Goal: Task Accomplishment & Management: Manage account settings

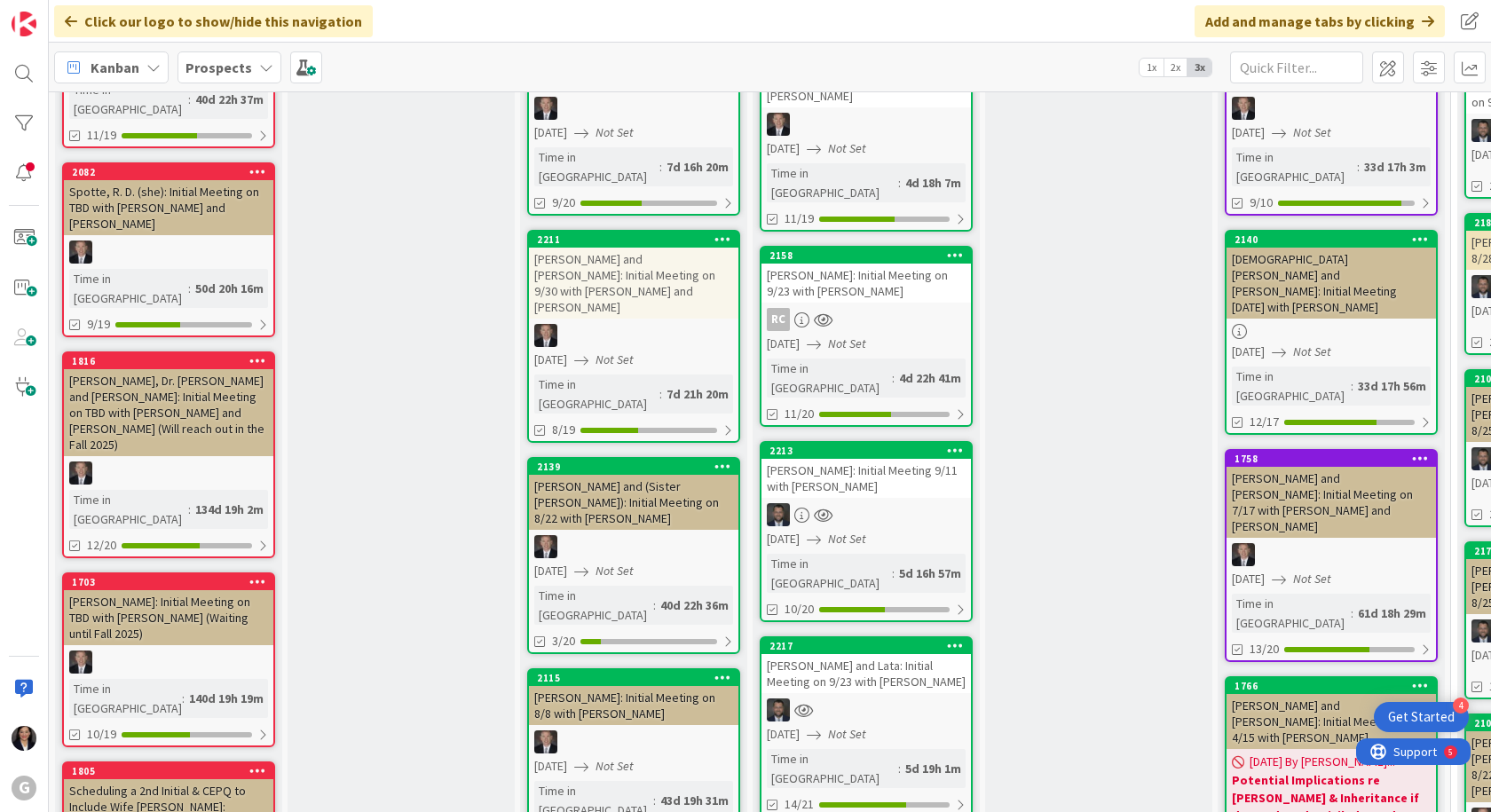
scroll to position [220, 0]
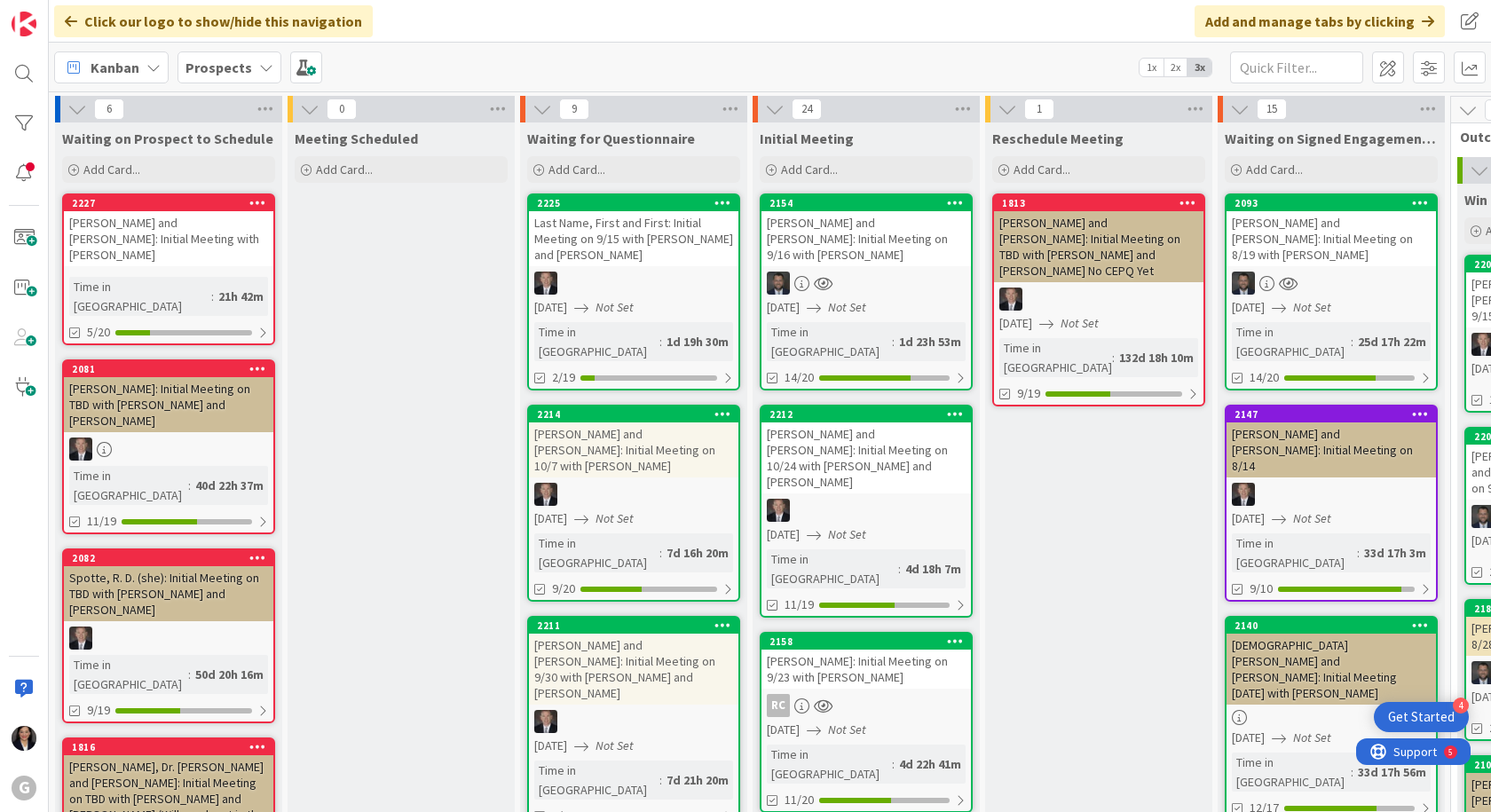
click at [856, 222] on div "[PERSON_NAME] and [PERSON_NAME]: Initial Meeting on 9/16 with [PERSON_NAME]" at bounding box center [866, 238] width 209 height 55
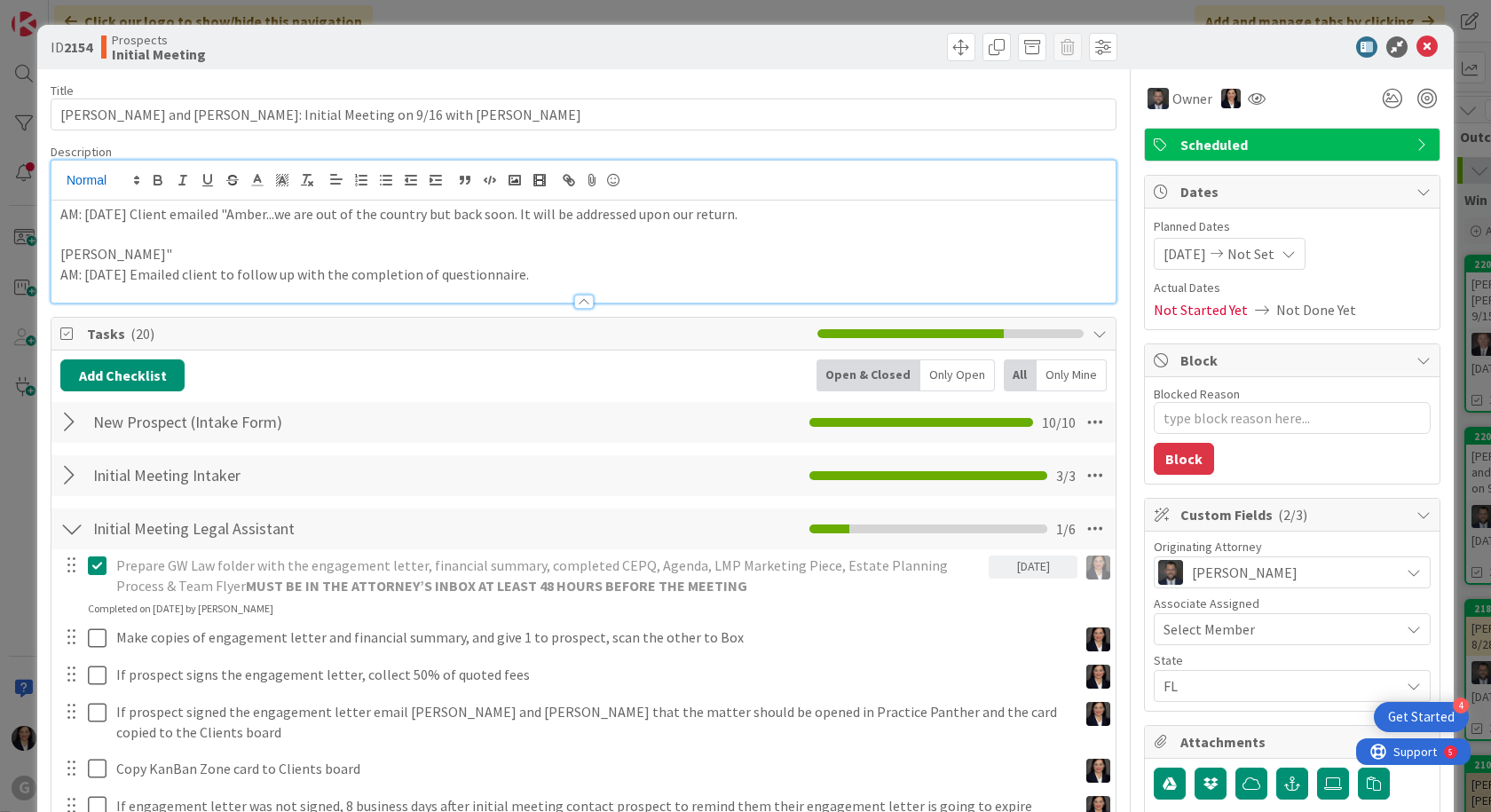
click at [63, 185] on div "AM: [DATE] Client emailed "Amber...we are out of the country but back soon. It …" at bounding box center [584, 231] width 1064 height 142
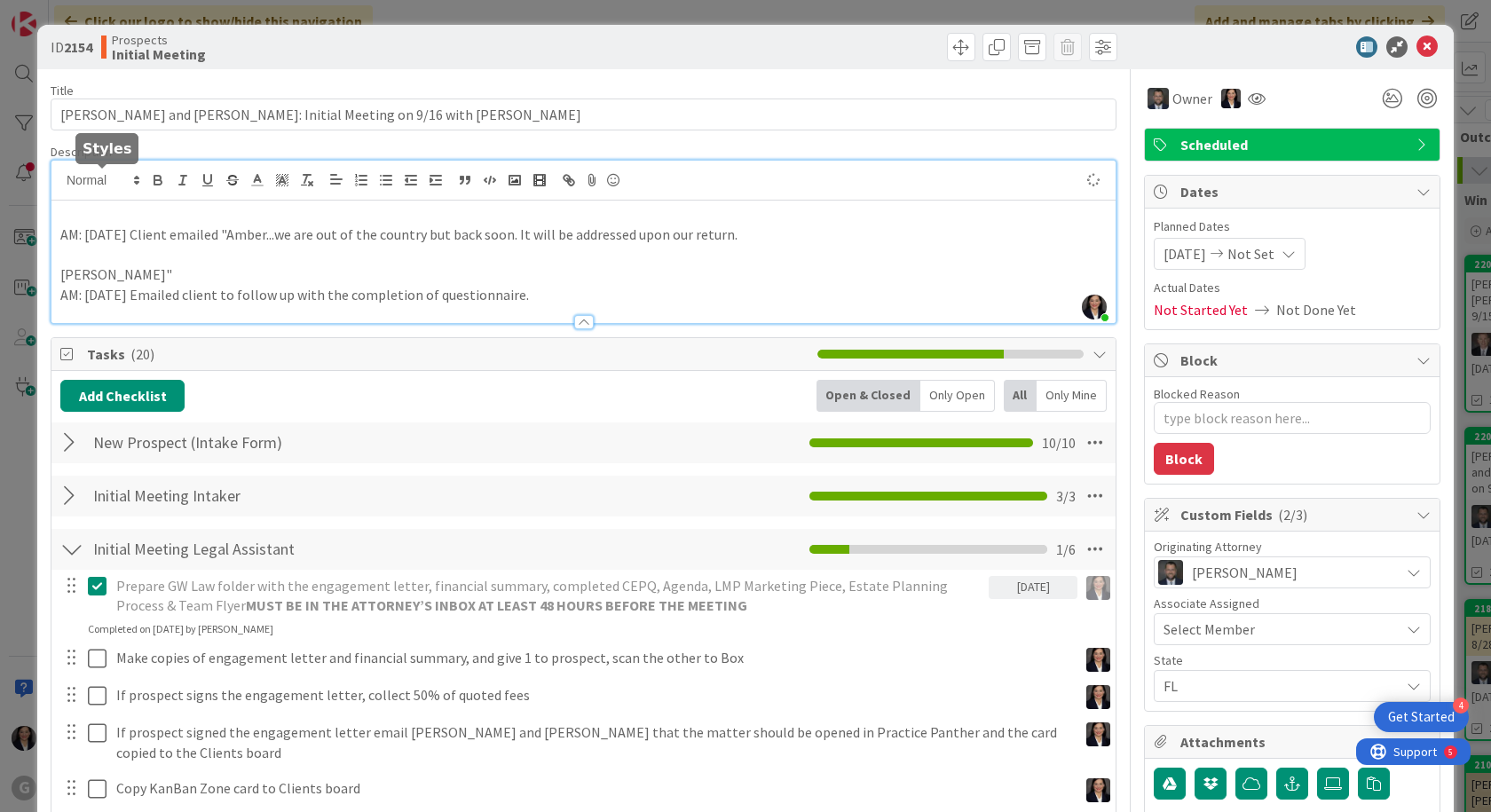
type textarea "x"
click at [66, 216] on p at bounding box center [584, 214] width 1046 height 21
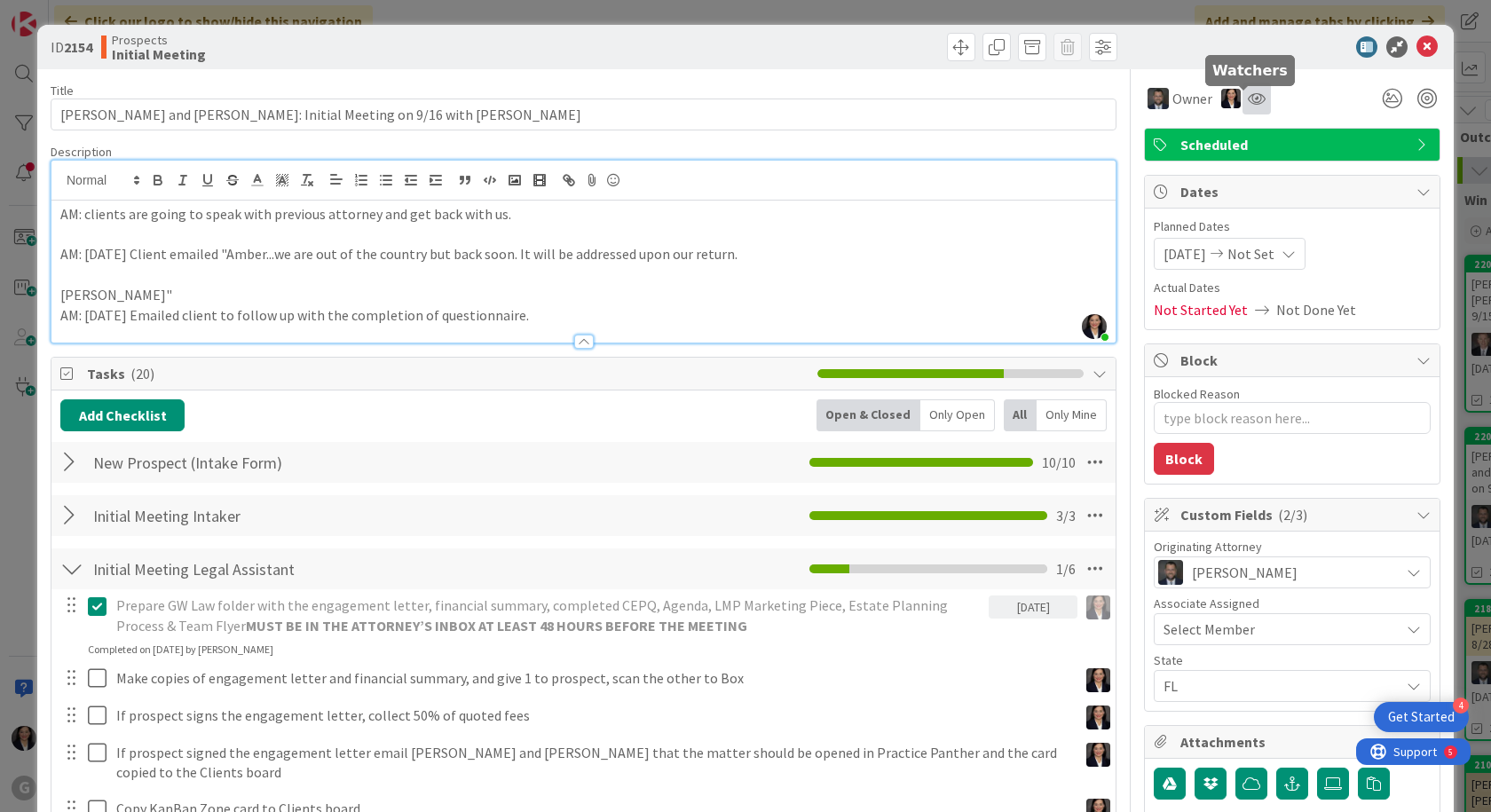
click at [1248, 99] on icon at bounding box center [1257, 98] width 18 height 14
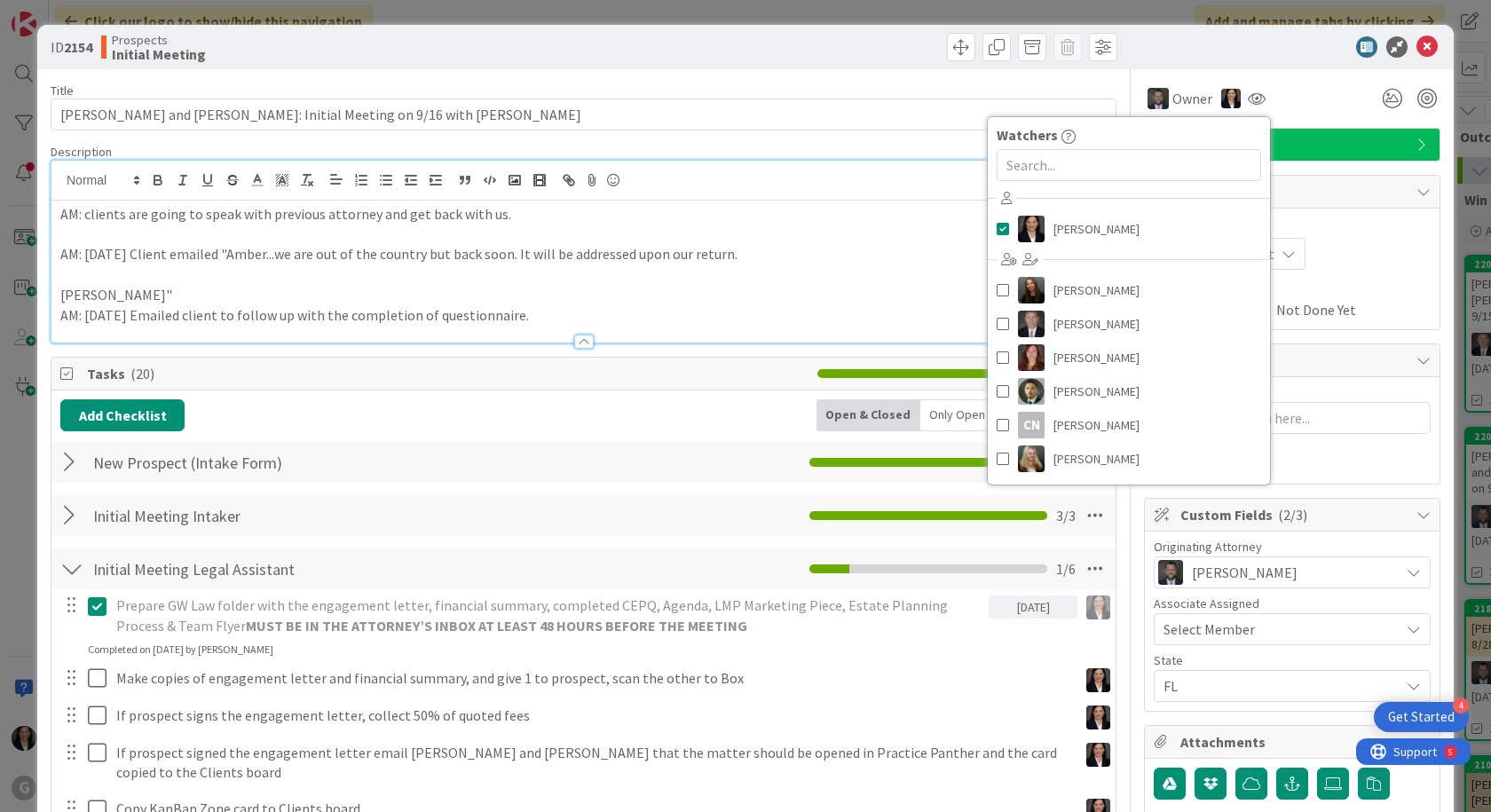
click at [1308, 98] on div "Owner Watchers [PERSON_NAME] [PERSON_NAME] [PERSON_NAME] [PERSON_NAME] [PERSON_…" at bounding box center [1292, 98] width 297 height 32
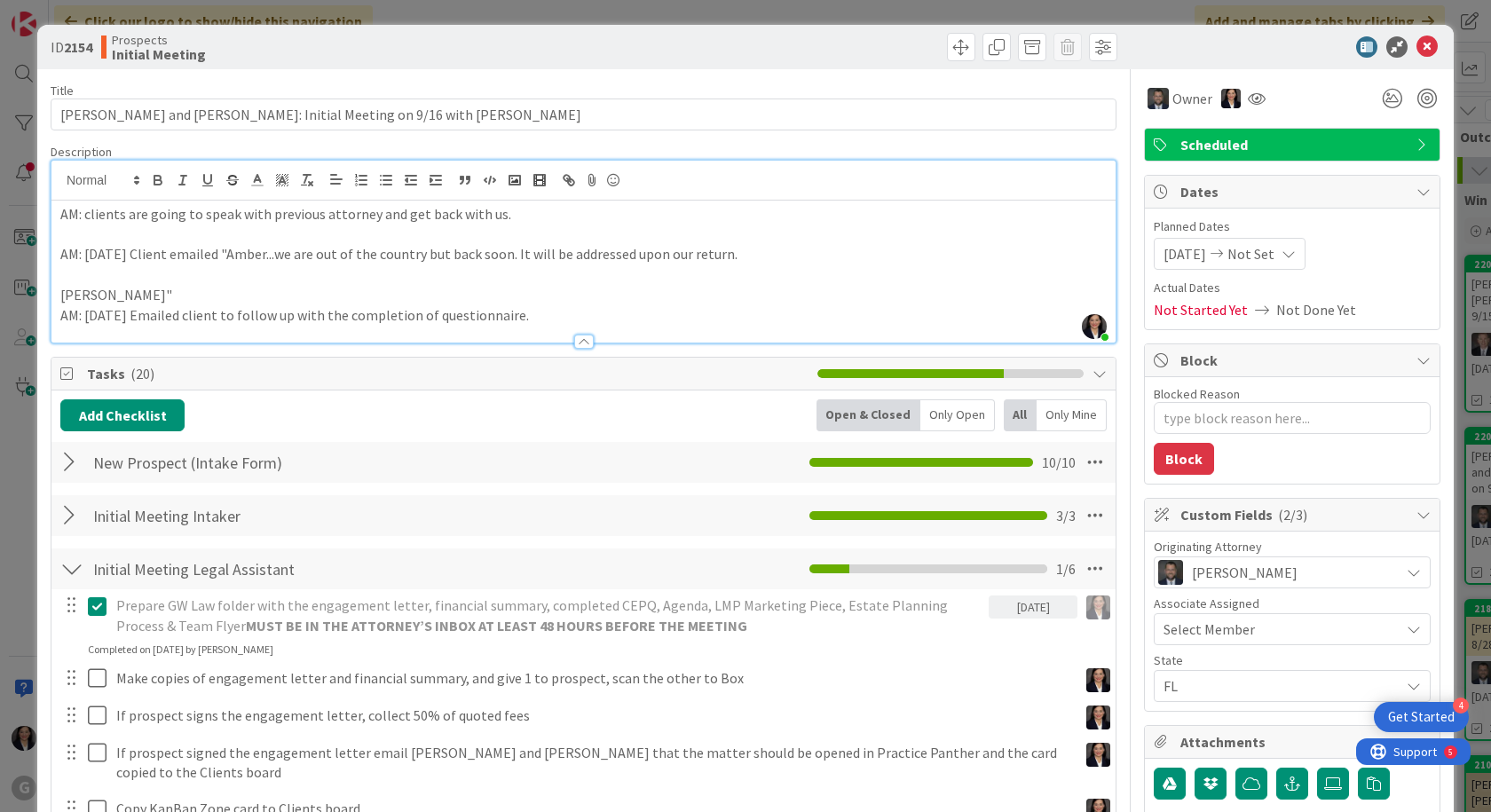
click at [560, 214] on p "AM: clients are going to speak with previous attorney and get back with us." at bounding box center [584, 214] width 1046 height 21
click at [1417, 48] on icon at bounding box center [1426, 47] width 21 height 21
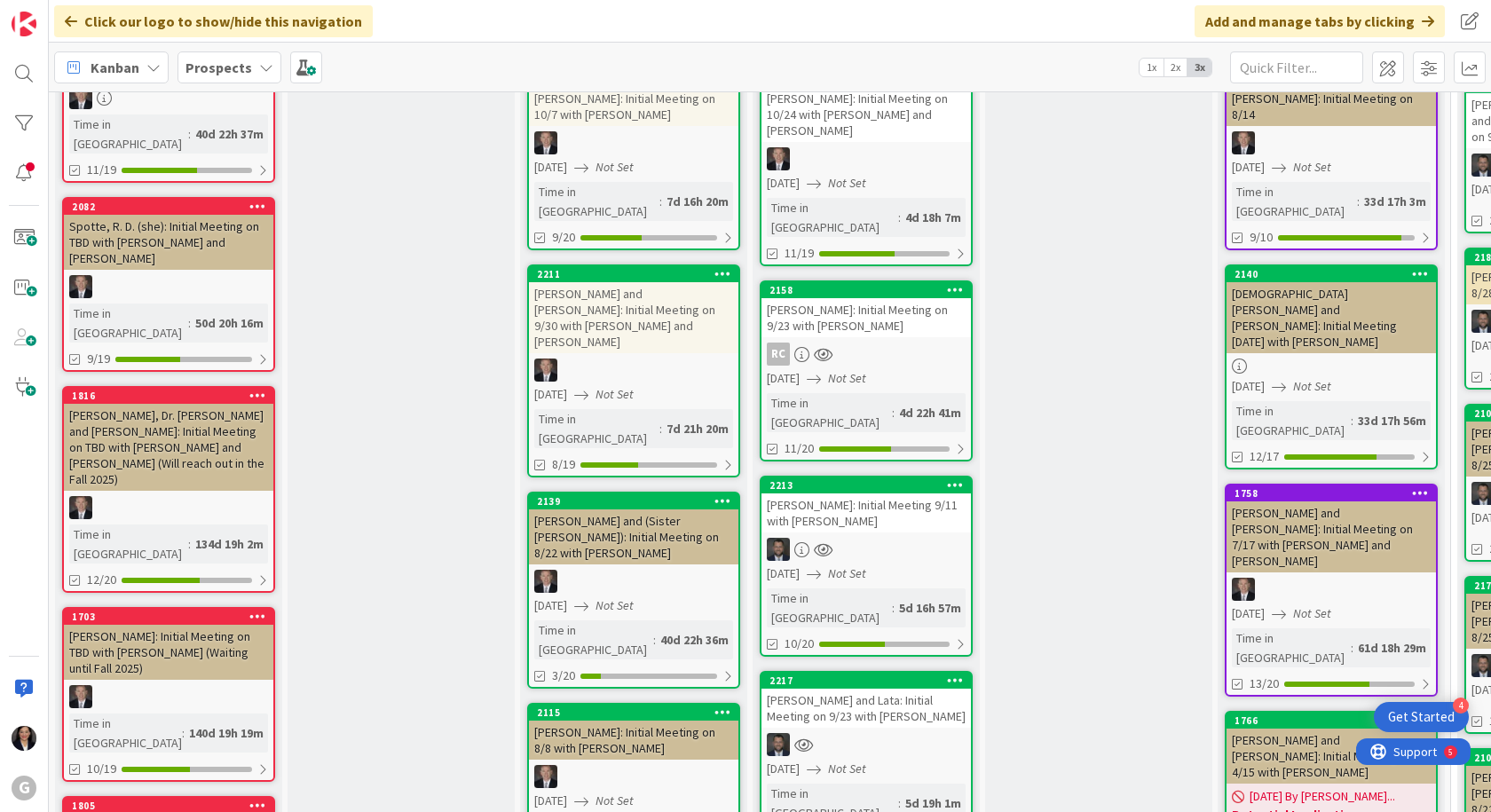
scroll to position [355, 0]
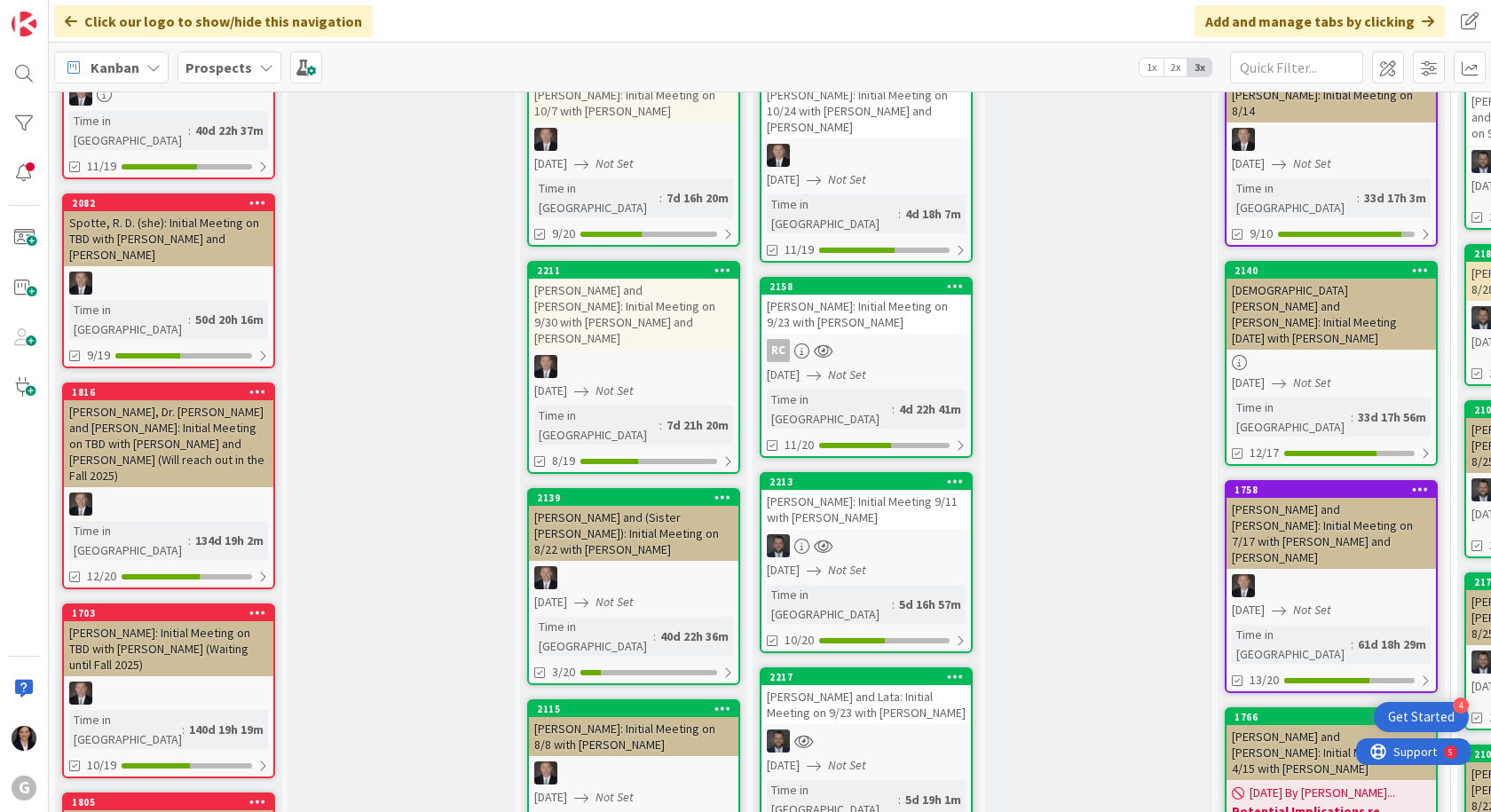
click at [846, 490] on div "[PERSON_NAME]: Initial Meeting 9/11 with [PERSON_NAME]" at bounding box center [866, 509] width 209 height 39
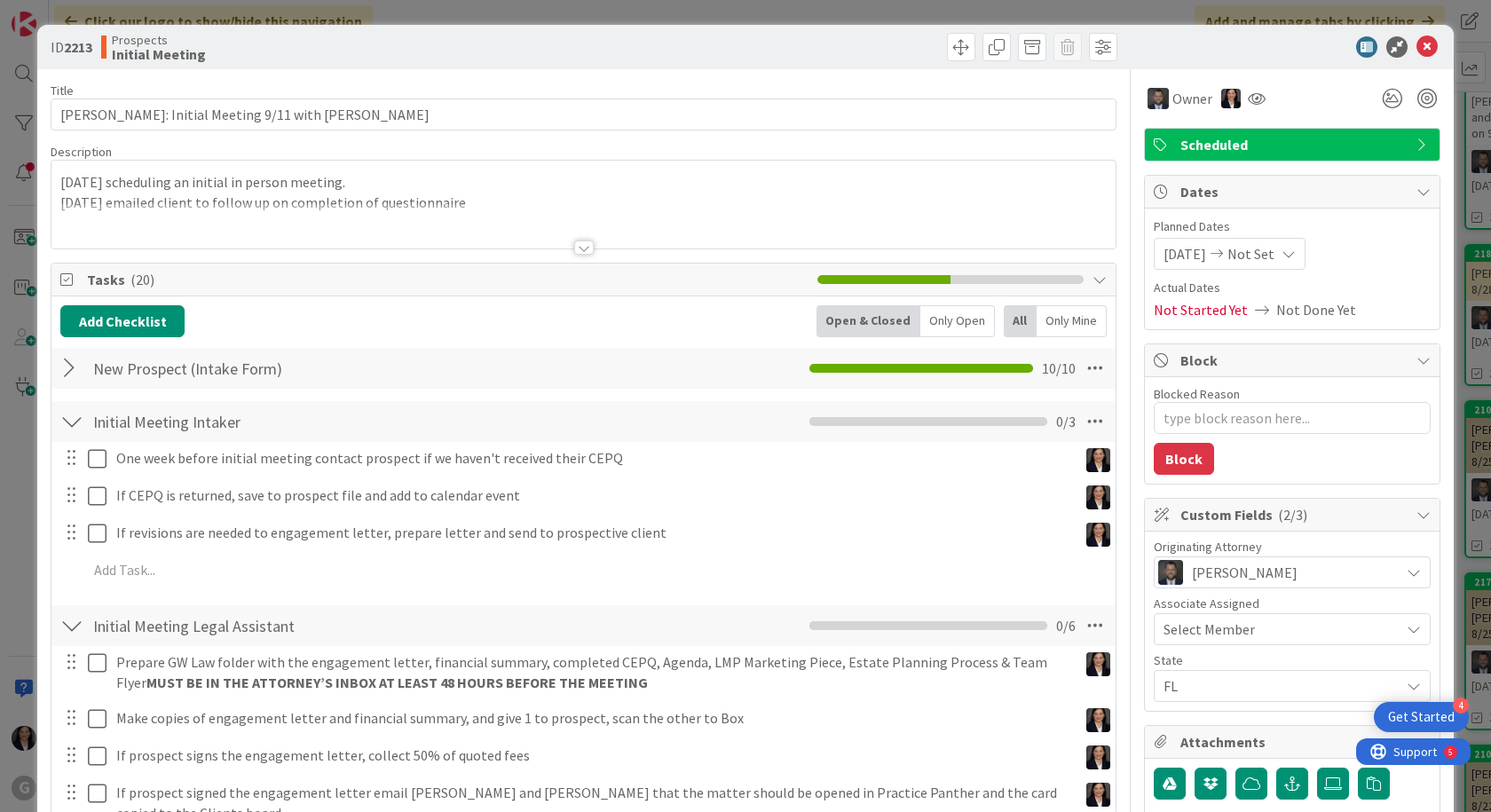
type textarea "x"
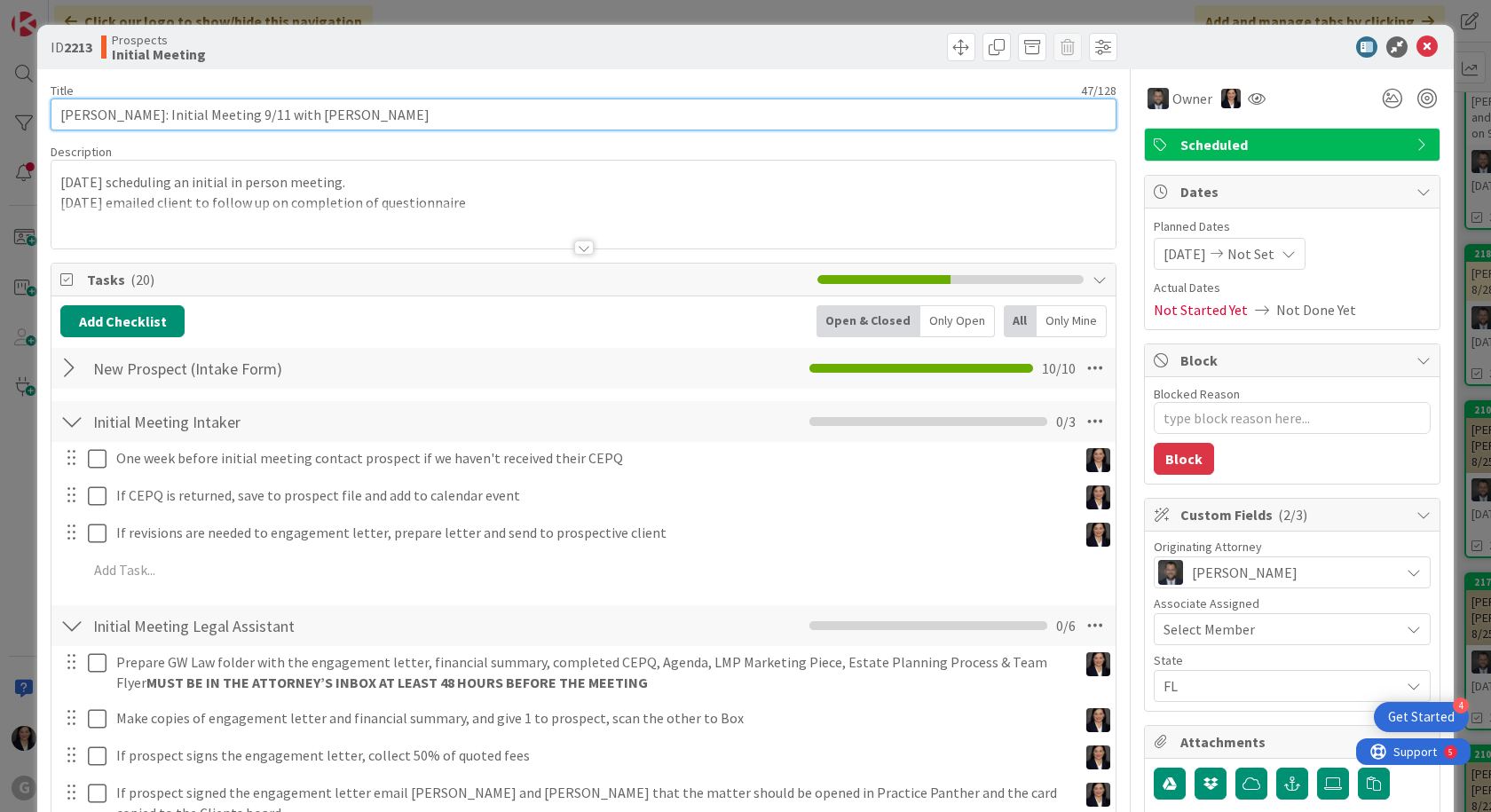
click at [260, 105] on input "[PERSON_NAME]: Initial Meeting 9/11 with [PERSON_NAME]" at bounding box center [584, 114] width 1066 height 32
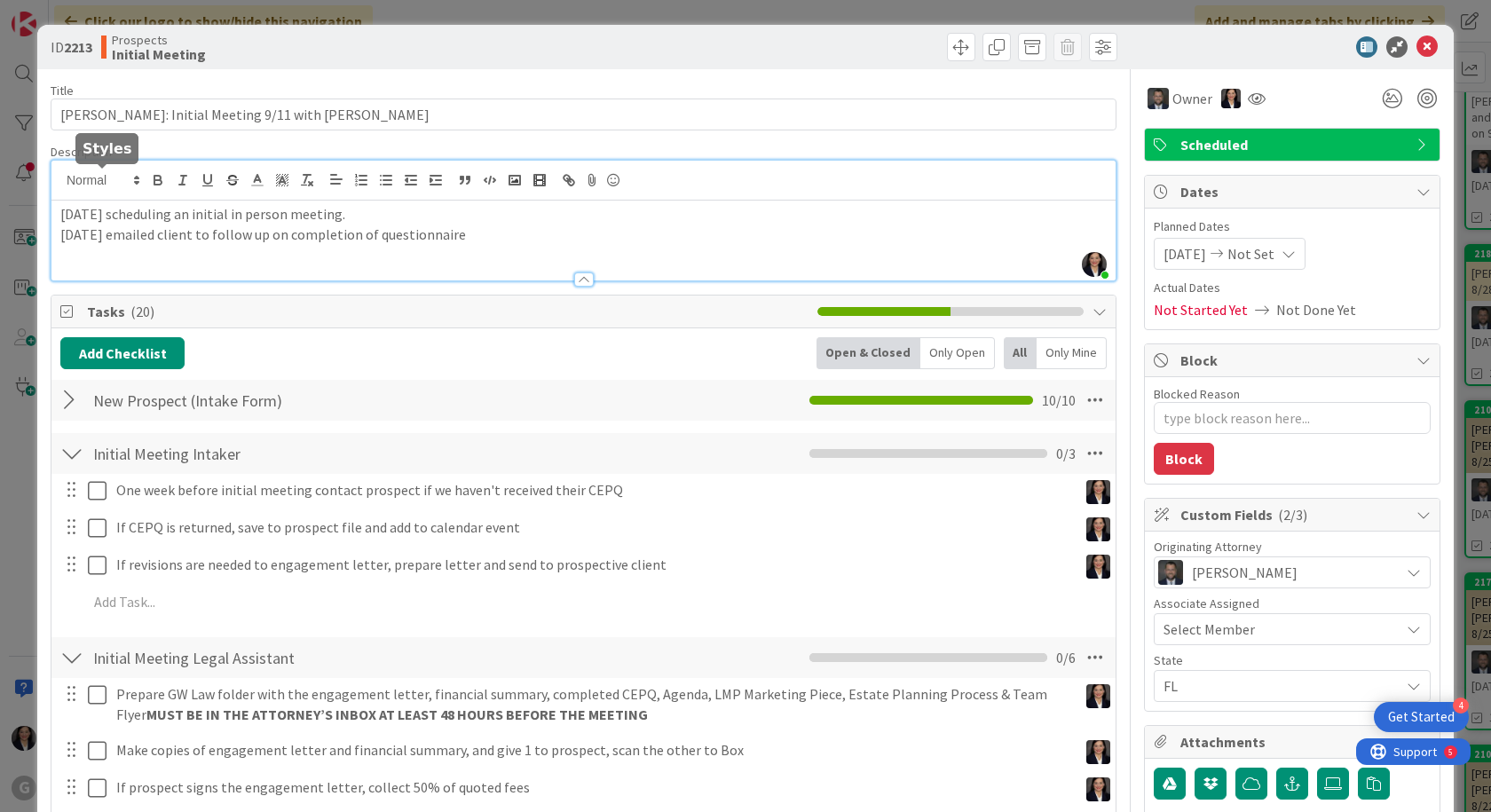
click at [61, 179] on div "[PERSON_NAME] just joined [DATE] scheduling an initial in person meeting. [DATE…" at bounding box center [584, 220] width 1064 height 120
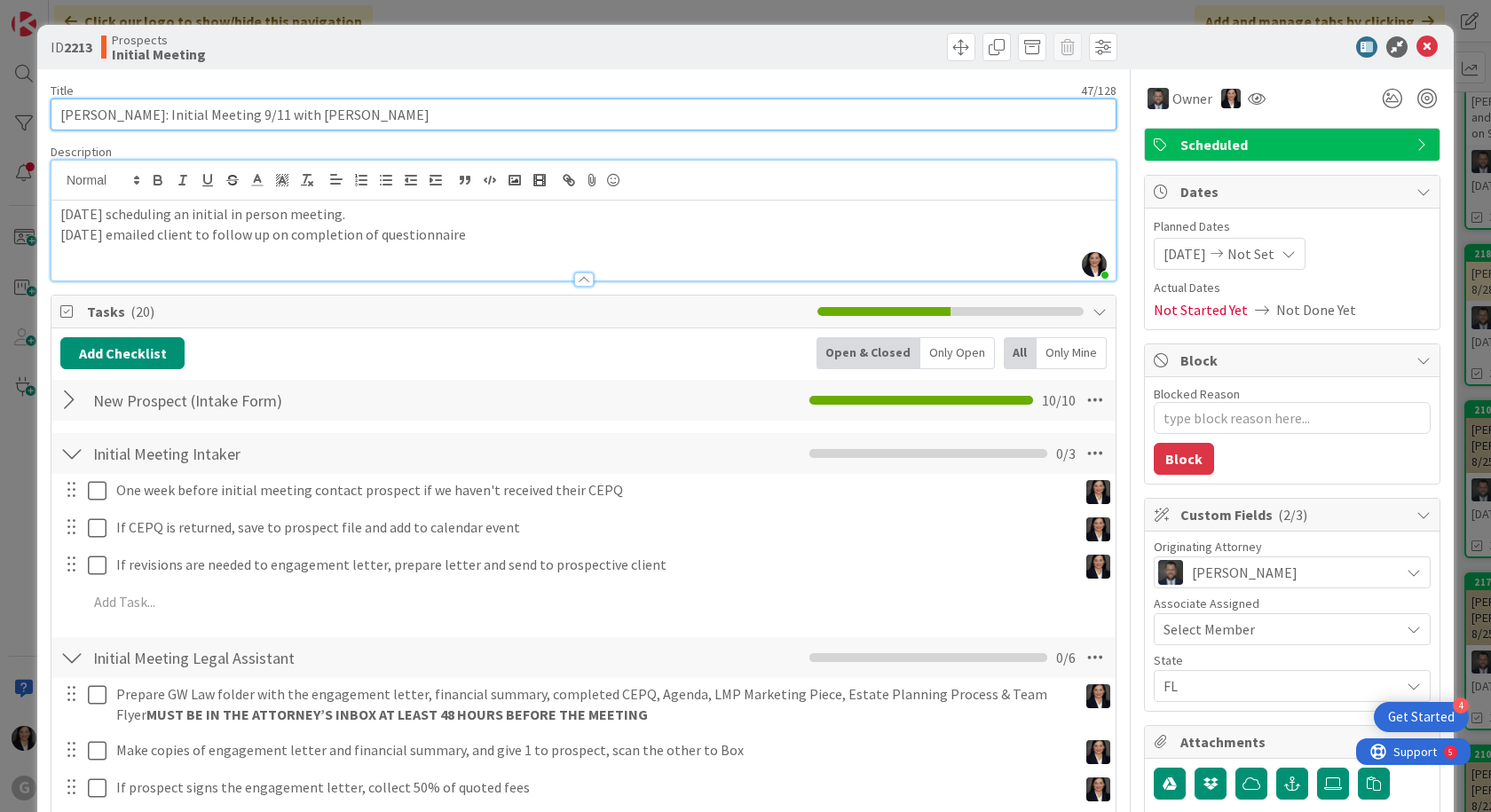
drag, startPoint x: 276, startPoint y: 112, endPoint x: 284, endPoint y: 148, distance: 36.9
click at [276, 113] on input "[PERSON_NAME]: Initial Meeting 9/11 with [PERSON_NAME]" at bounding box center [584, 114] width 1066 height 32
type input "[PERSON_NAME]: Initial Meeting 9/with [PERSON_NAME]"
type textarea "x"
type input "[PERSON_NAME]: Initial Meeting 9/24with [PERSON_NAME]"
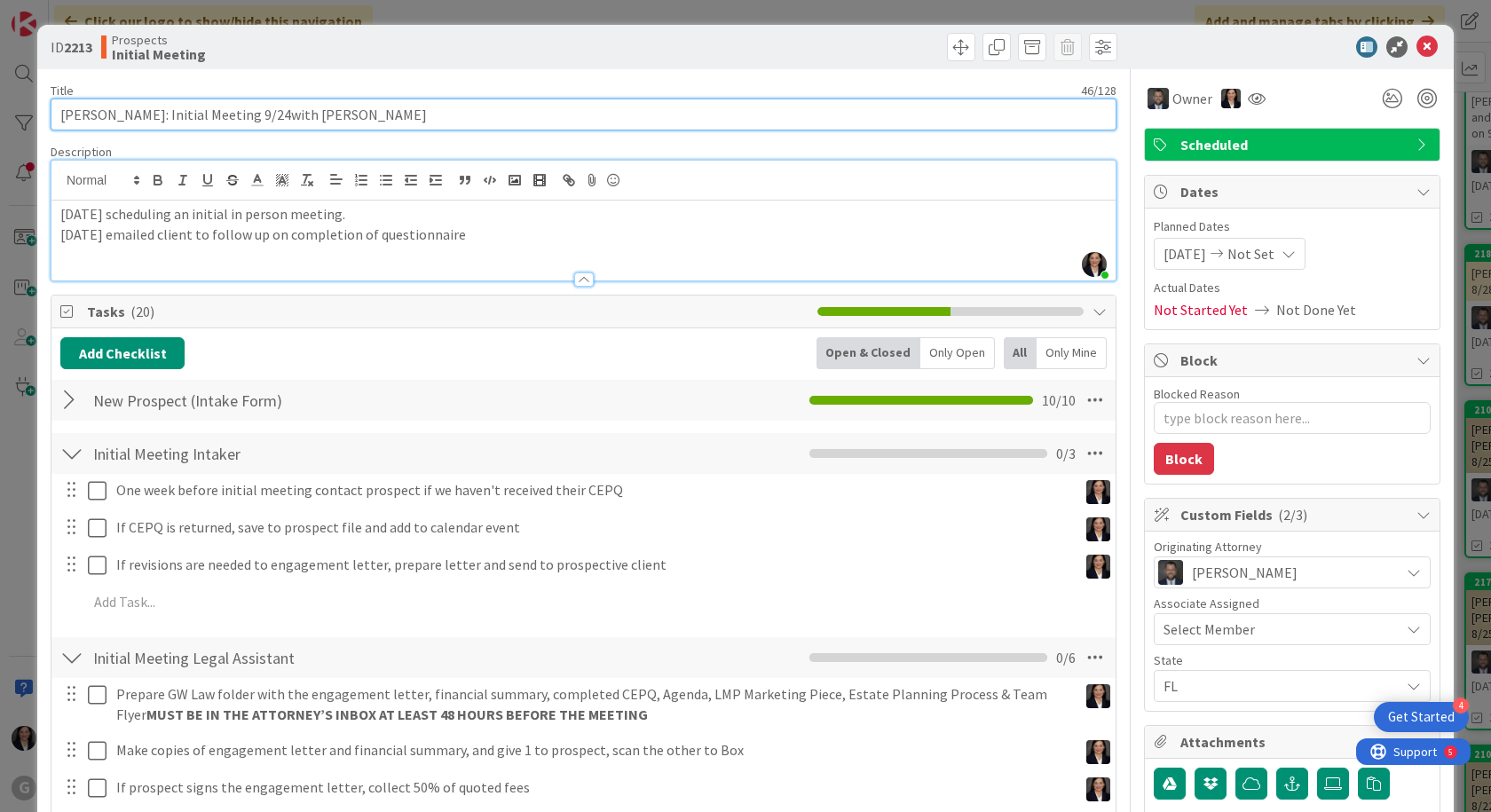
type textarea "x"
type input "[PERSON_NAME]: Initial Meeting 9/24 with [PERSON_NAME]"
type textarea "x"
type input "[PERSON_NAME]: Initial Meeting 9/24 with [PERSON_NAME]"
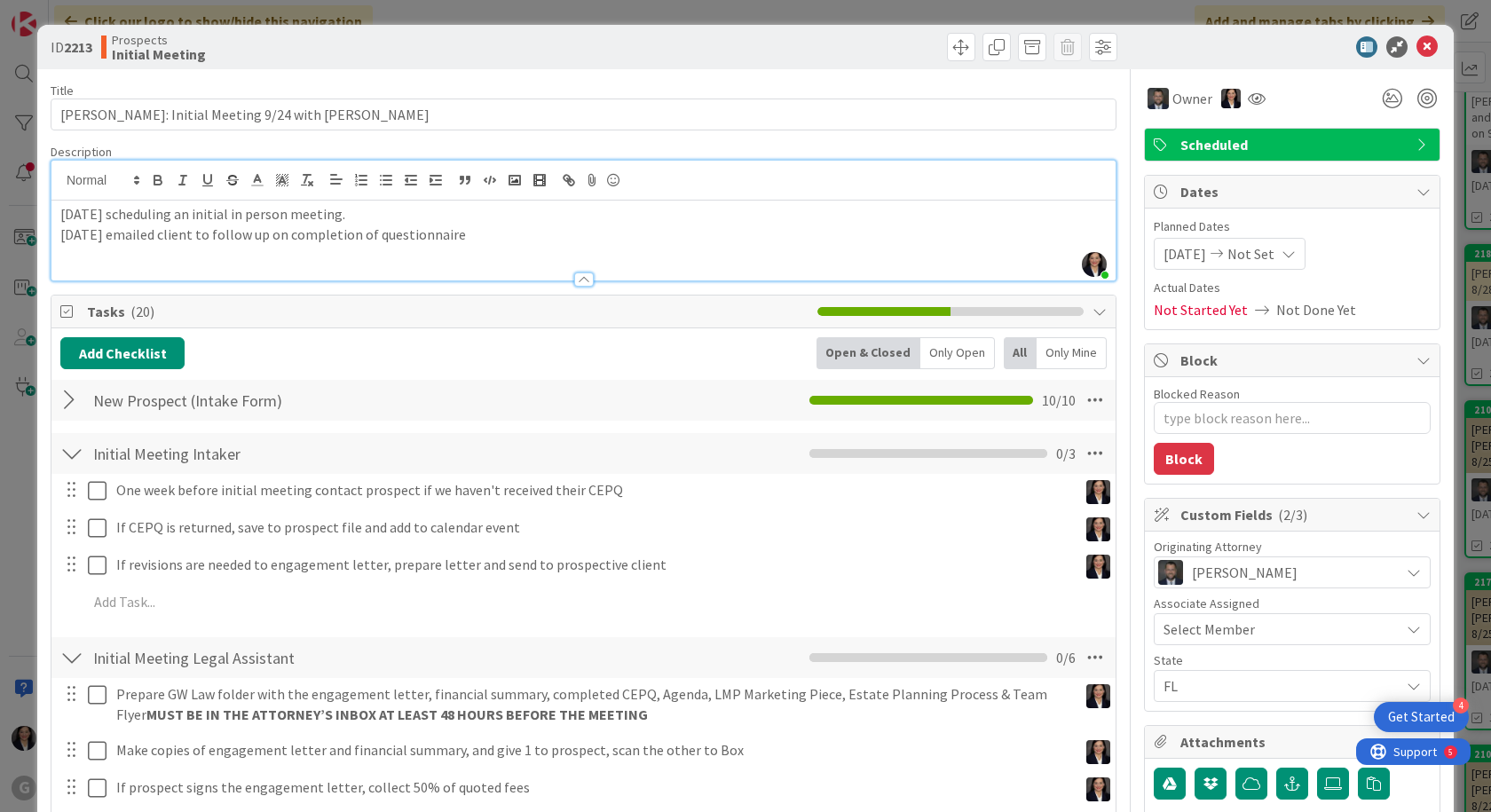
click at [55, 208] on div "[DATE] scheduling an initial in person meeting. [DATE] emailed client to follow…" at bounding box center [584, 240] width 1064 height 79
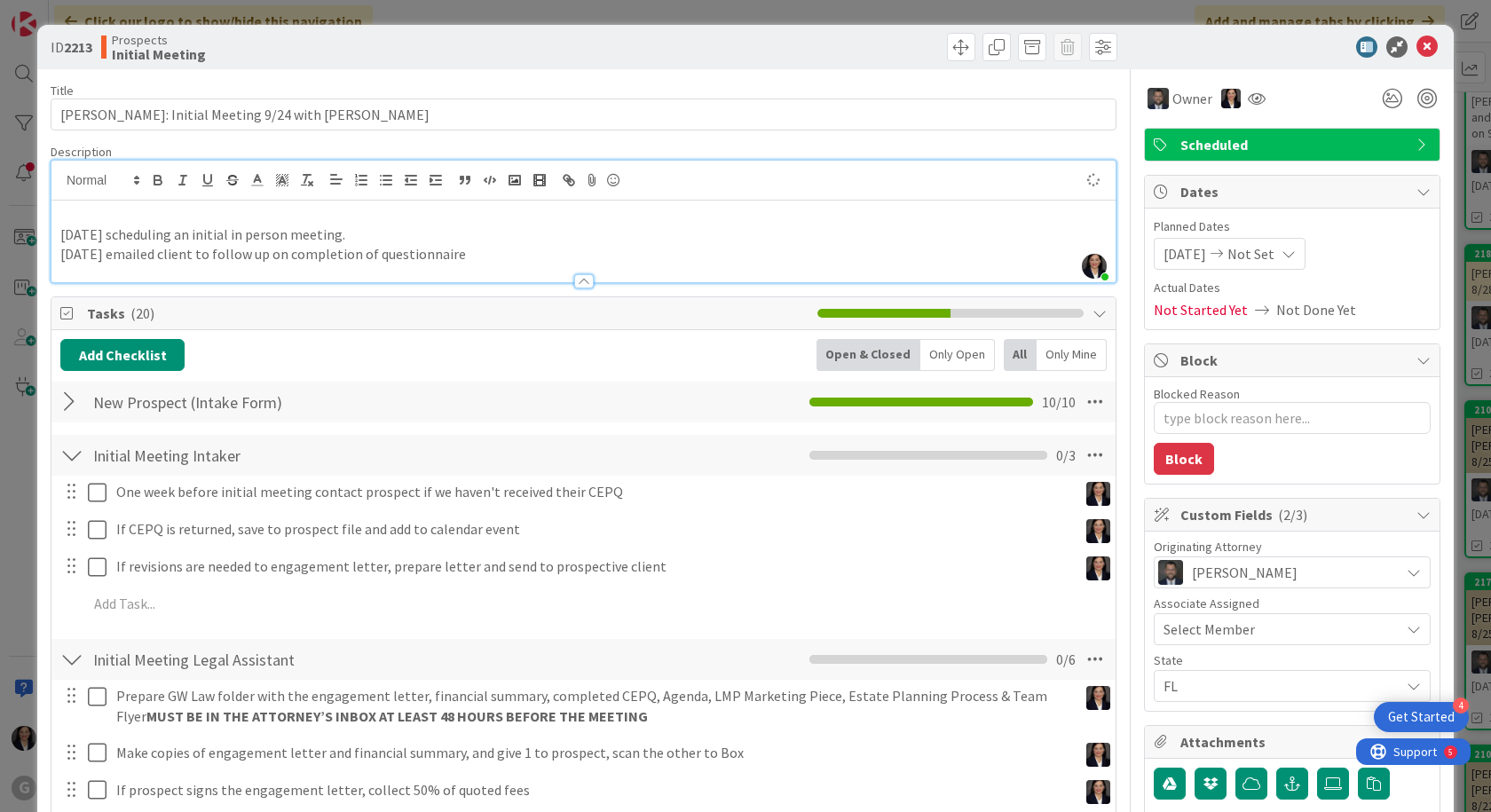
type textarea "x"
click at [71, 215] on p at bounding box center [584, 214] width 1046 height 21
type textarea "x"
click at [1163, 250] on span "[DATE]" at bounding box center [1184, 253] width 43 height 21
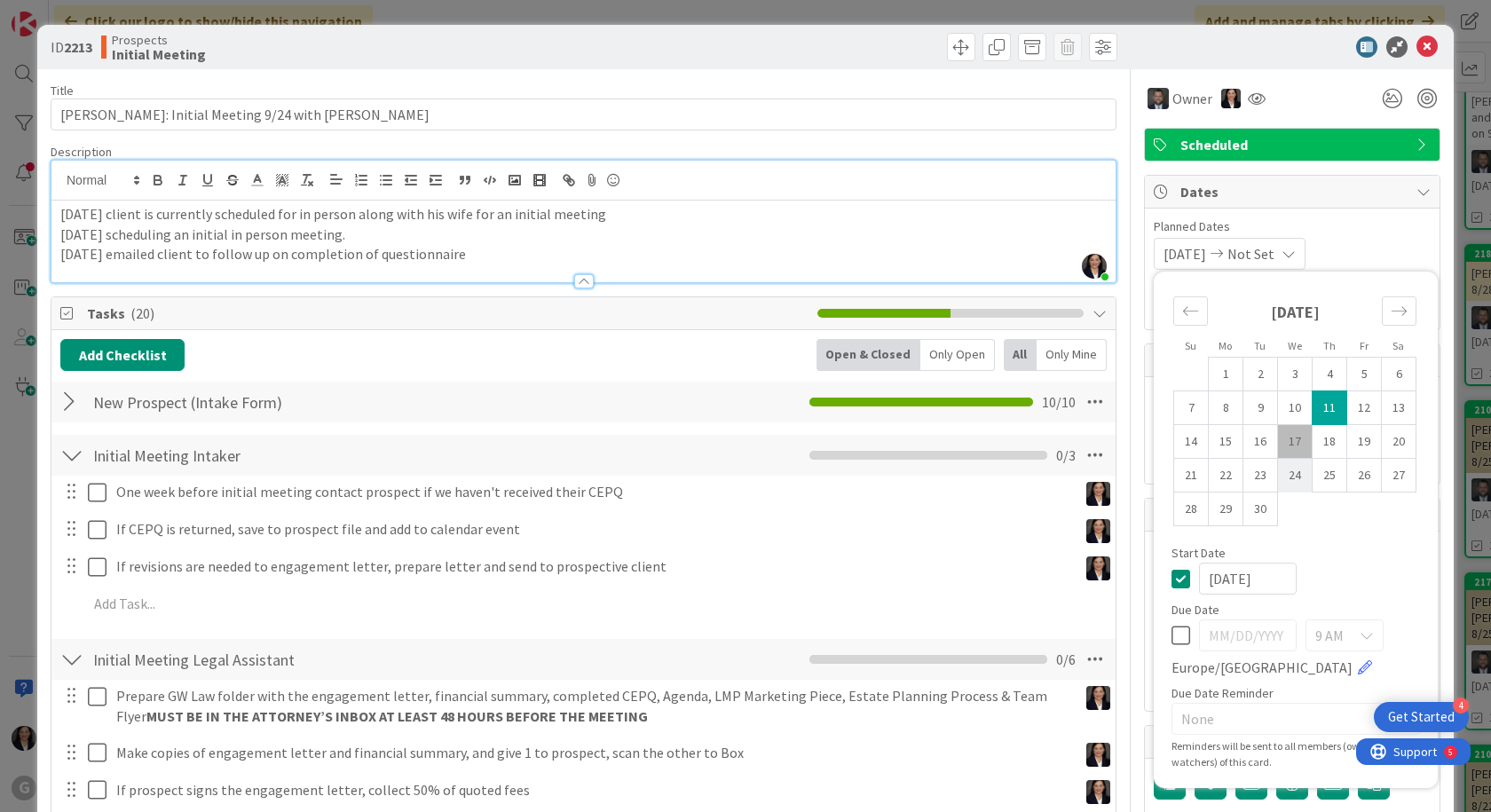
click at [1283, 475] on td "24" at bounding box center [1295, 475] width 35 height 34
type input "[DATE]"
click at [1358, 190] on span "Dates" at bounding box center [1293, 191] width 227 height 21
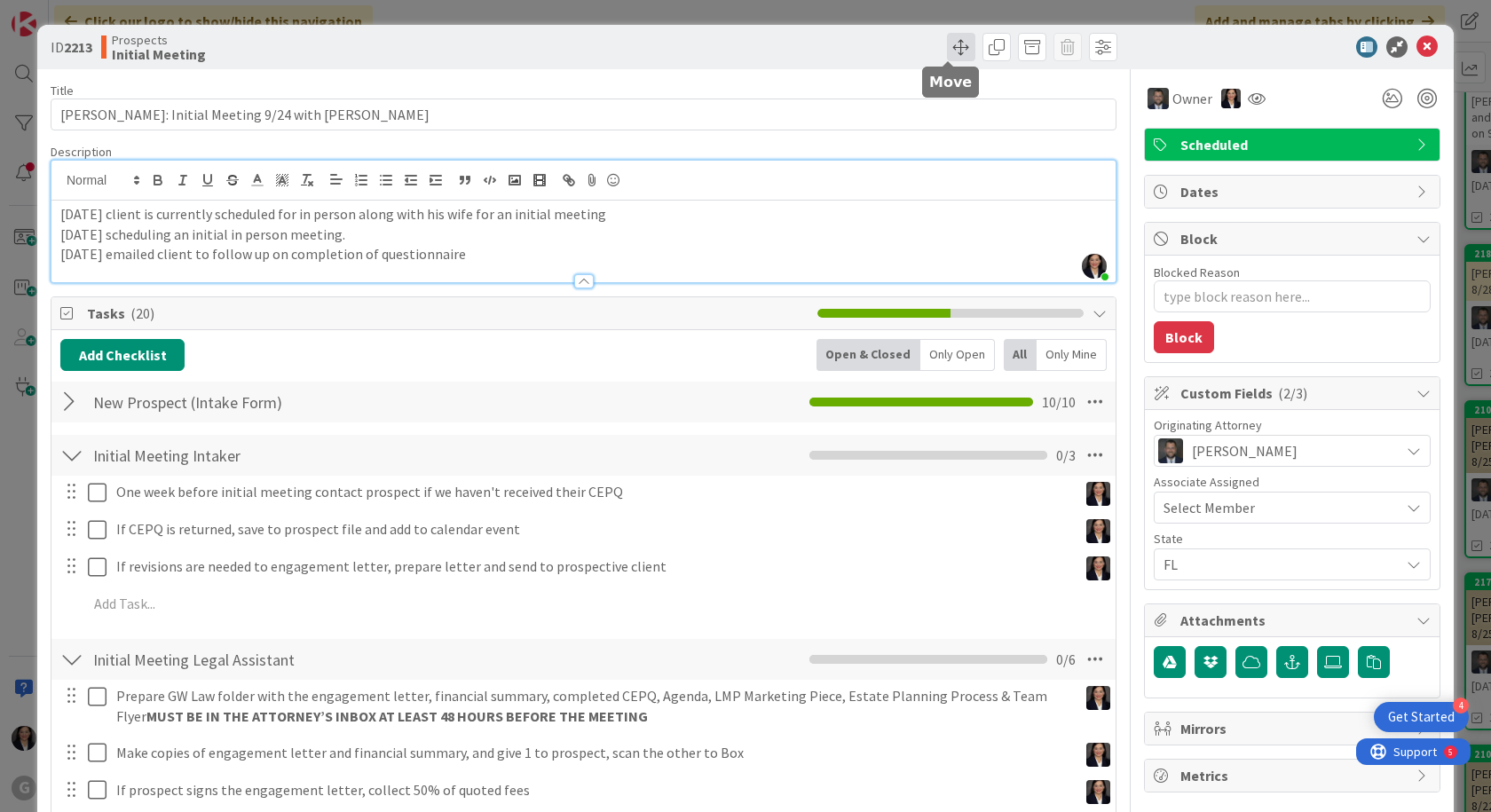
click at [952, 45] on span at bounding box center [961, 47] width 29 height 29
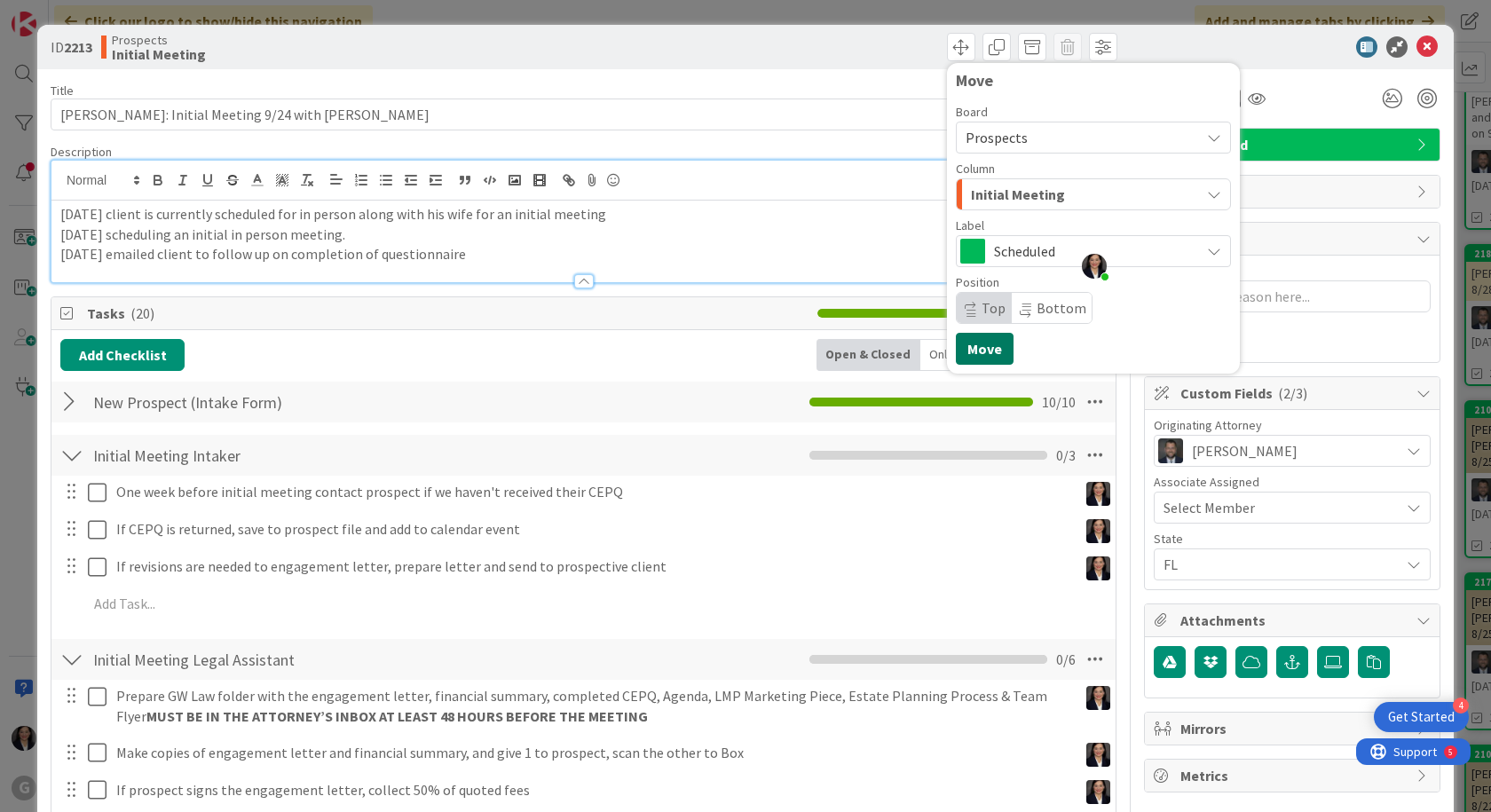
click at [976, 350] on button "Move" at bounding box center [985, 348] width 58 height 32
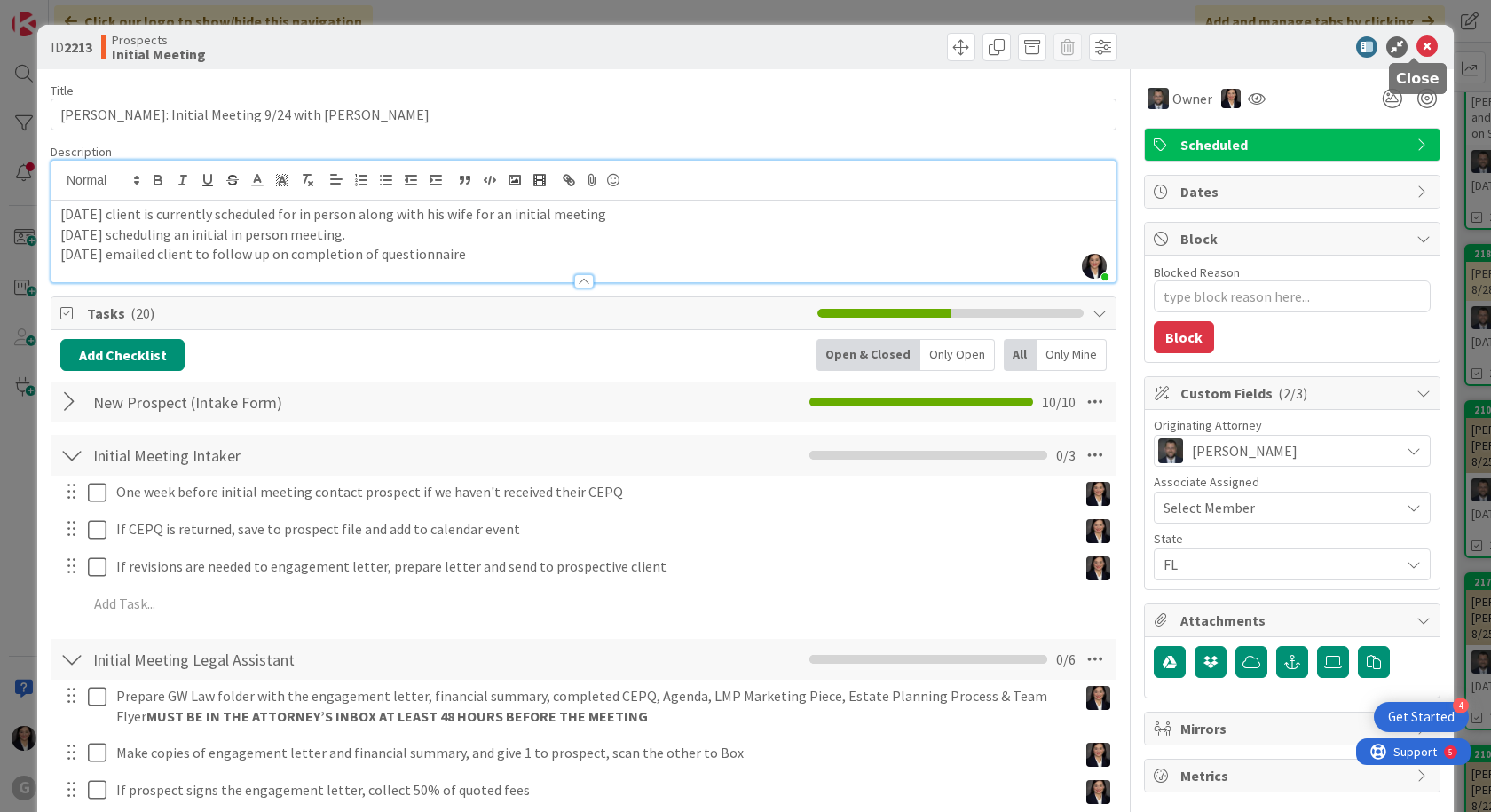
click at [1417, 46] on icon at bounding box center [1426, 47] width 21 height 21
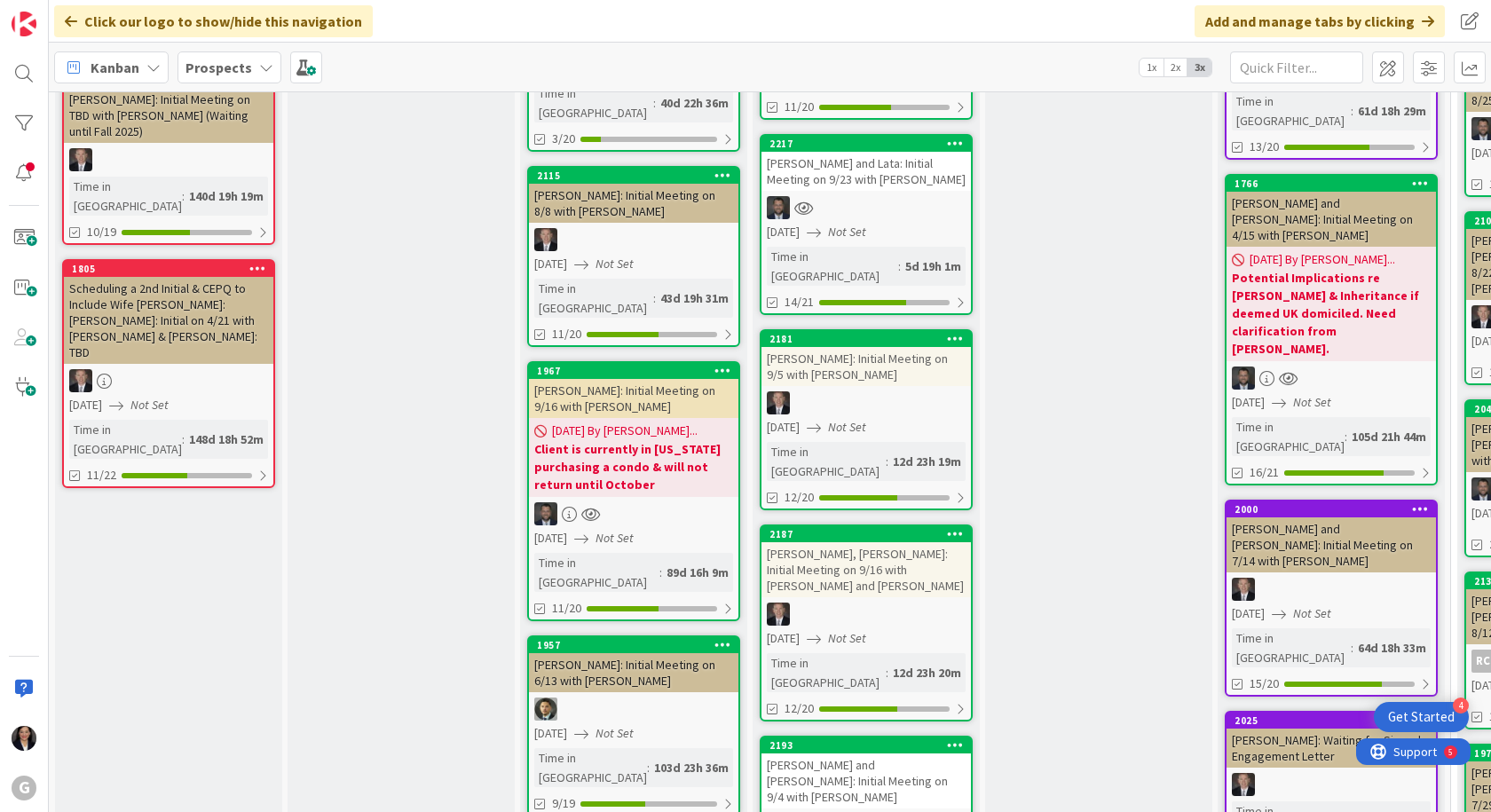
scroll to position [977, 0]
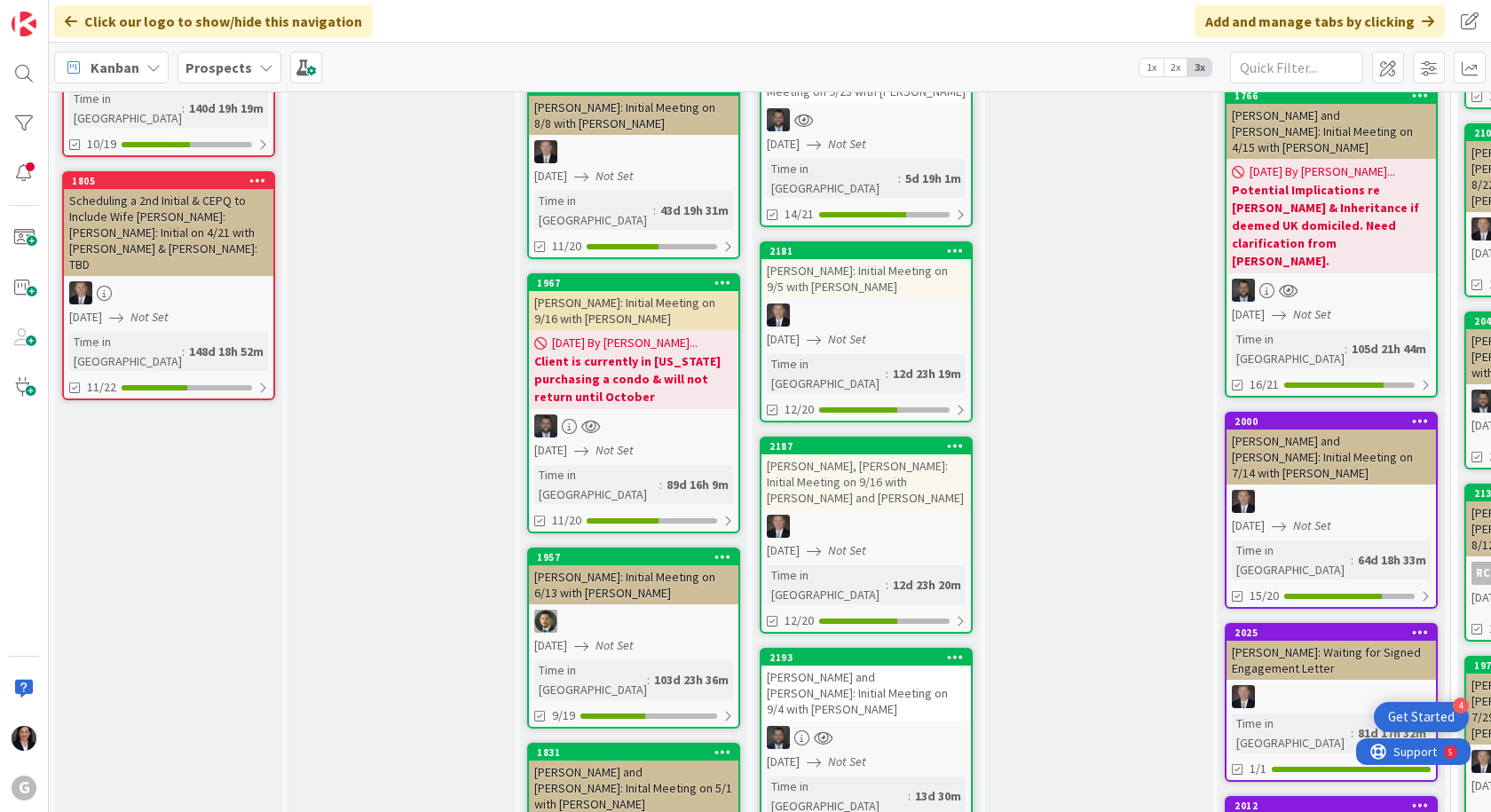
click at [877, 666] on div "[PERSON_NAME] and [PERSON_NAME]: Initial Meeting on 9/4 with [PERSON_NAME]" at bounding box center [866, 693] width 209 height 55
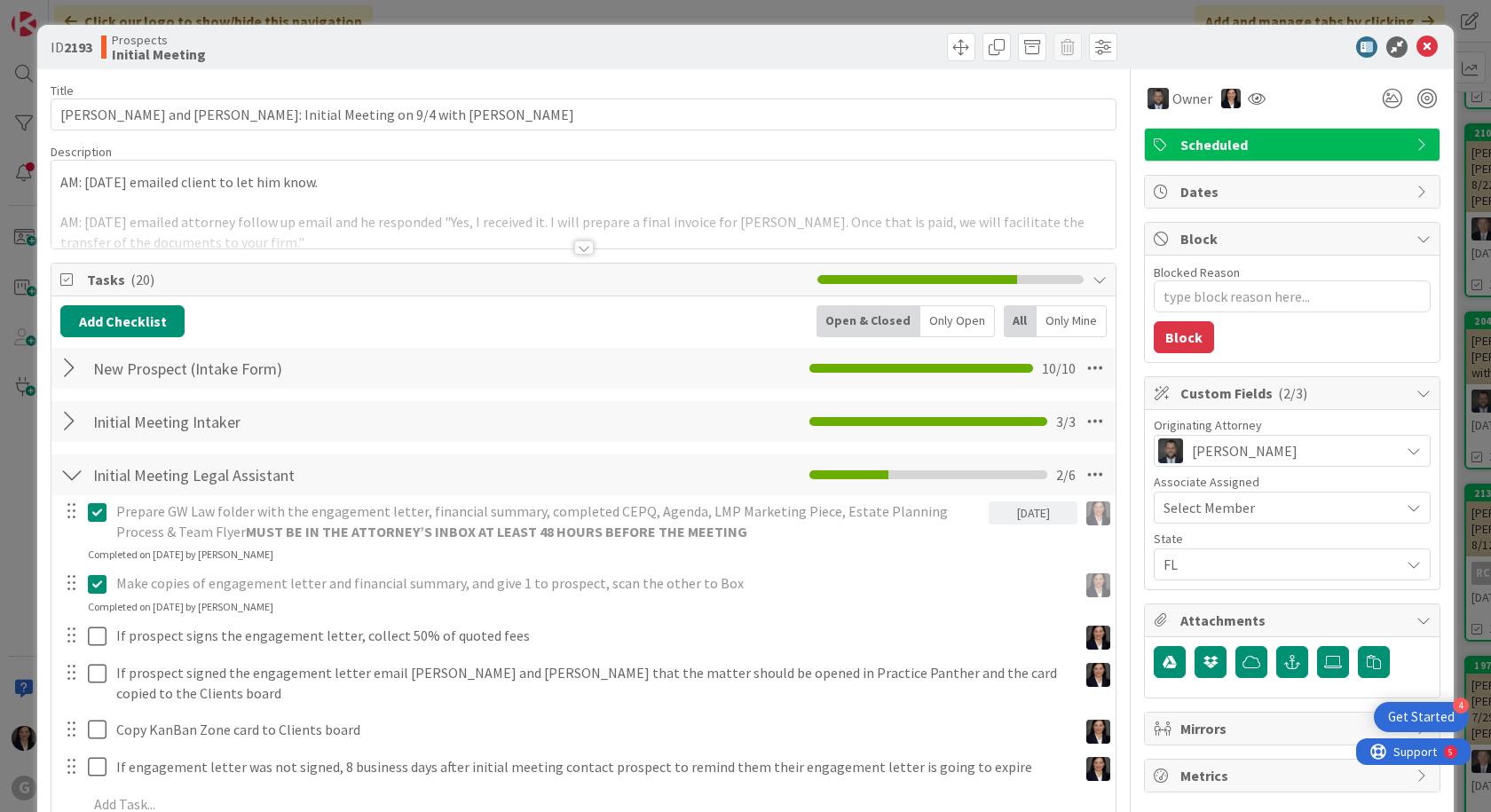
click at [66, 181] on div "AM: [DATE] emailed client to let him know. AM: [DATE] emailed attorney follow u…" at bounding box center [584, 204] width 1064 height 88
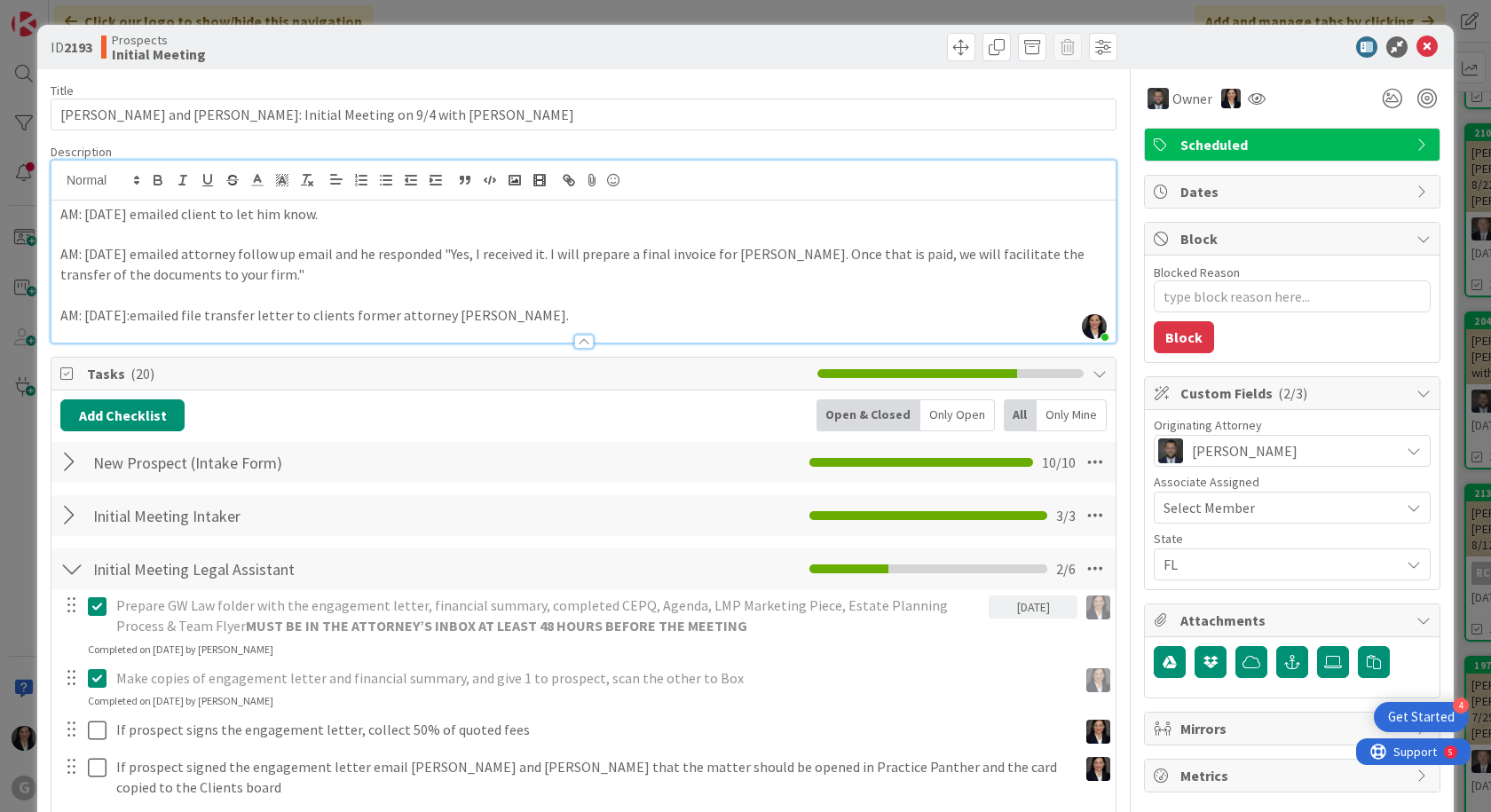
click at [61, 214] on p "AM: [DATE] emailed client to let him know." at bounding box center [584, 214] width 1046 height 21
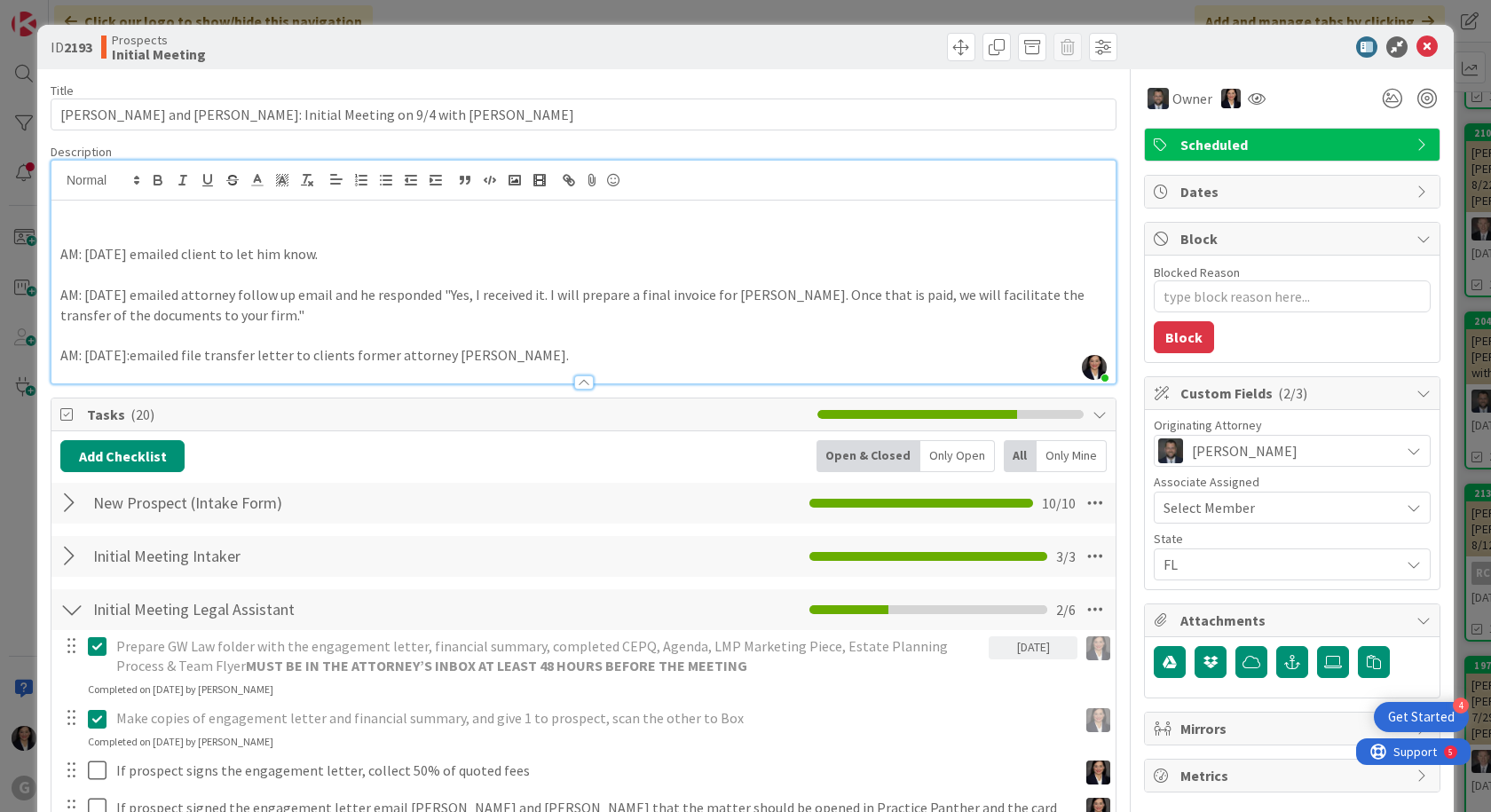
click at [62, 214] on p at bounding box center [584, 214] width 1046 height 21
type textarea "x"
click at [1420, 50] on icon at bounding box center [1426, 47] width 21 height 21
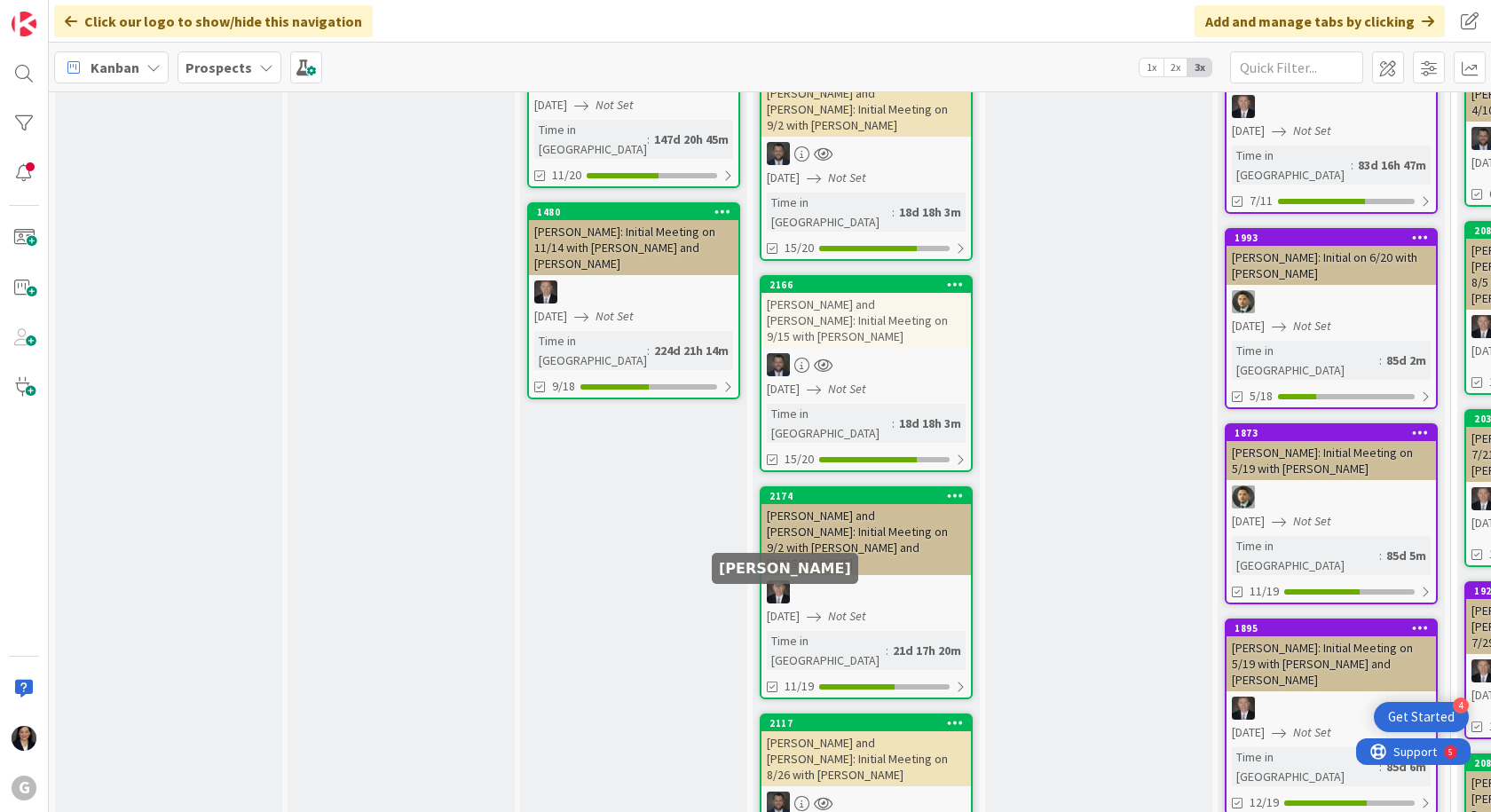
scroll to position [1776, 0]
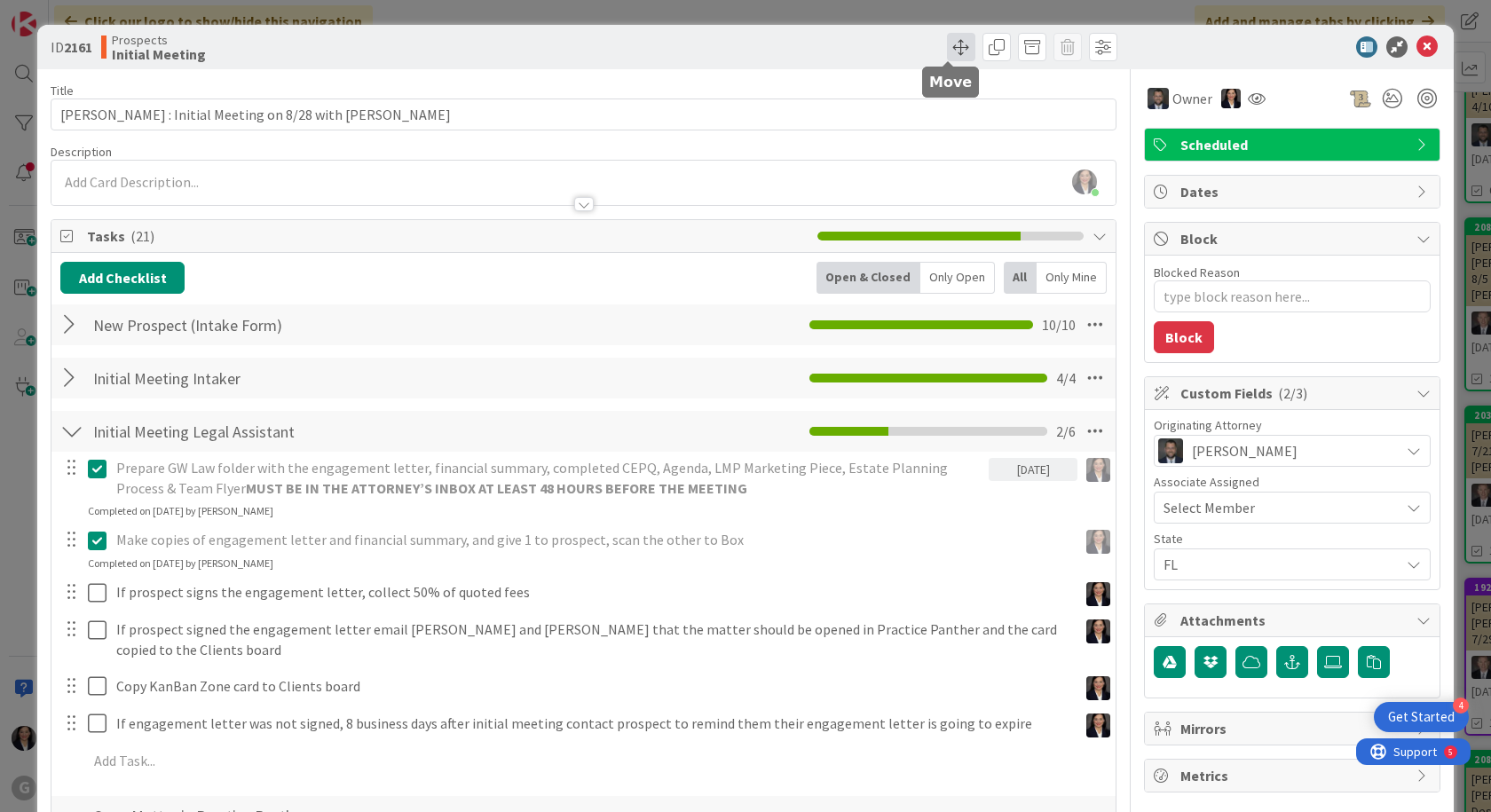
click at [947, 46] on span at bounding box center [961, 47] width 29 height 29
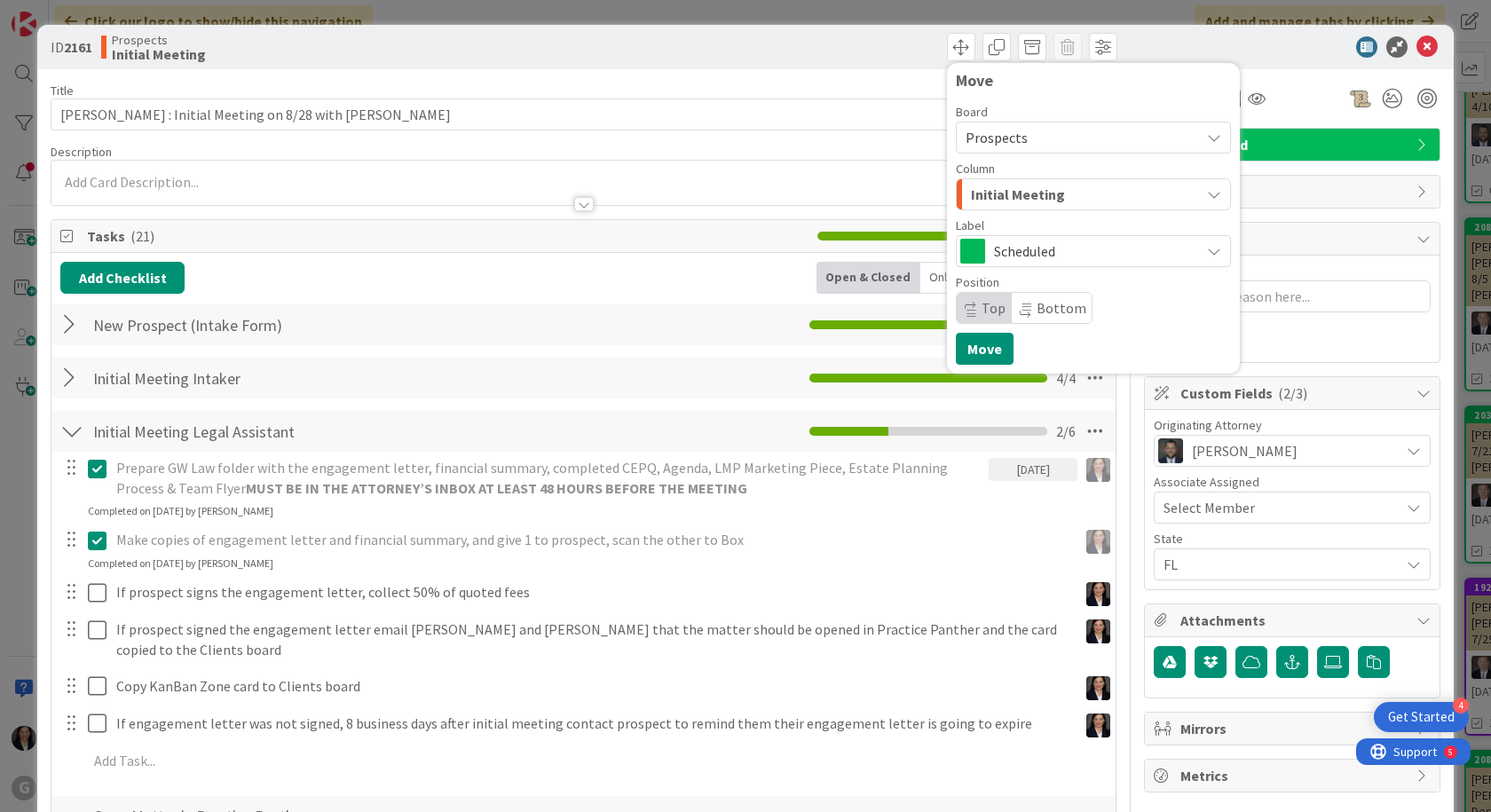
click at [1029, 253] on span "Scheduled" at bounding box center [1093, 251] width 198 height 25
click at [1024, 203] on span "Initial Meeting" at bounding box center [1017, 194] width 94 height 23
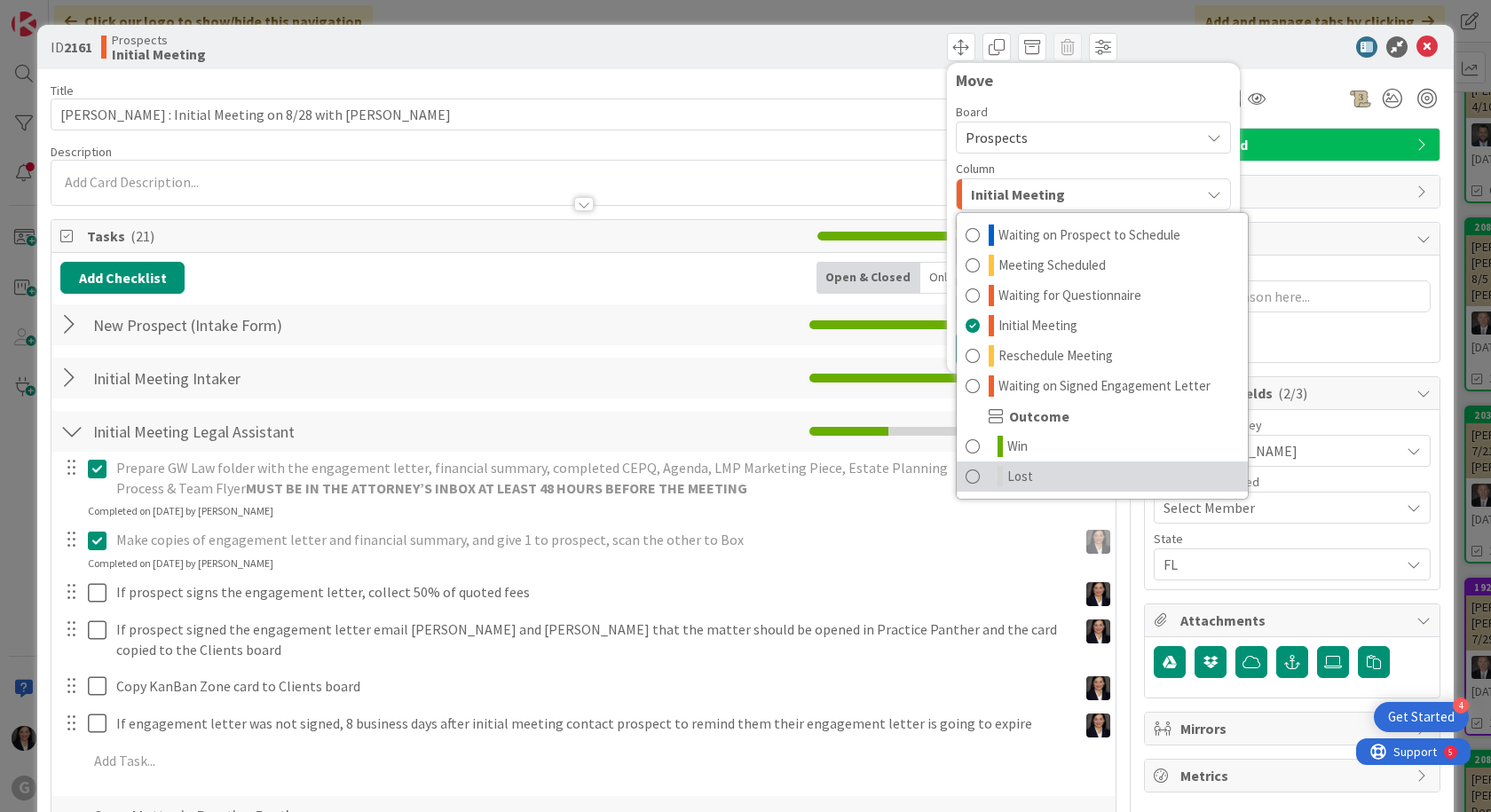
click at [1008, 475] on span "Lost" at bounding box center [1020, 476] width 26 height 21
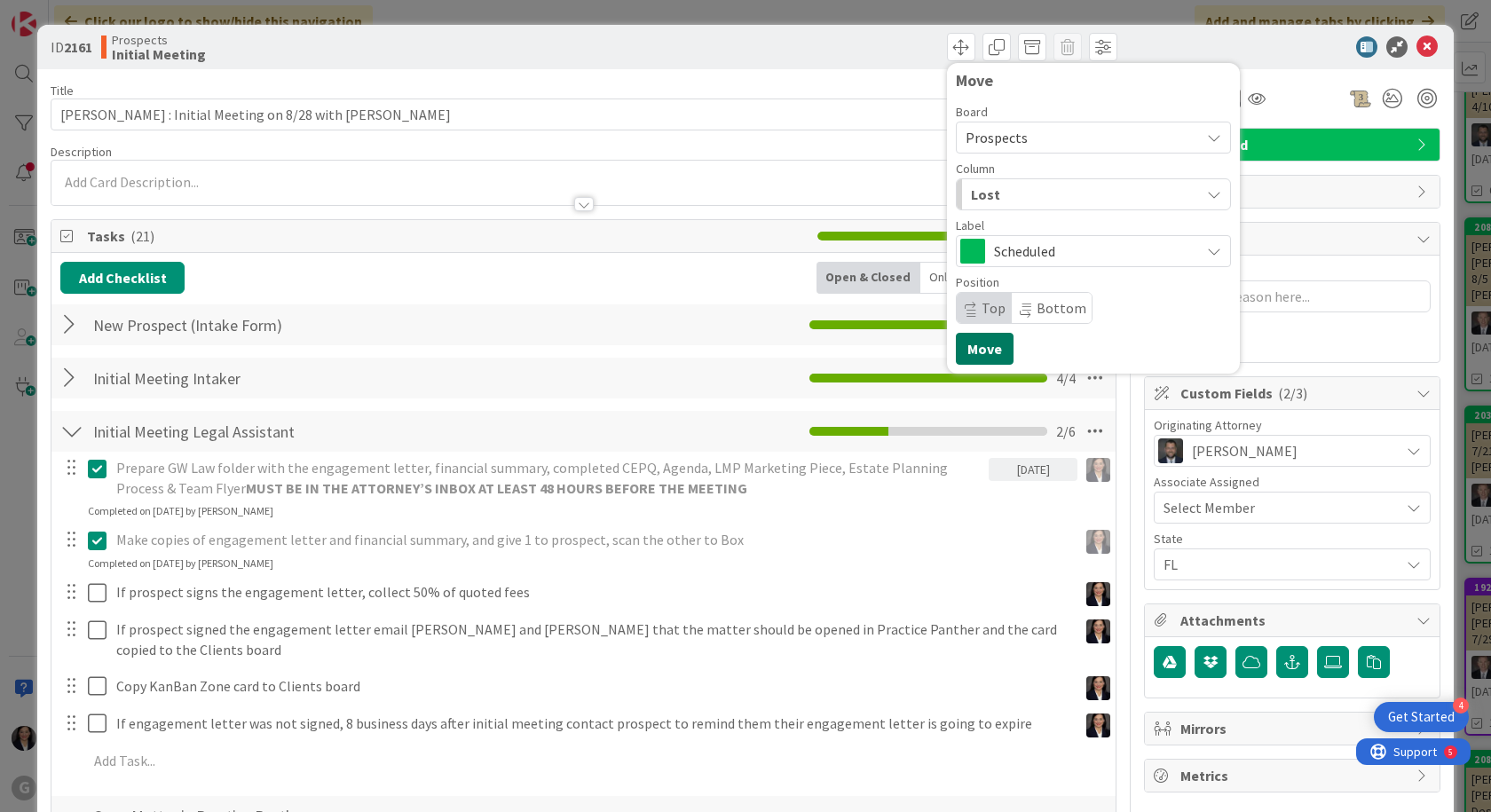
click at [985, 354] on button "Move" at bounding box center [985, 348] width 58 height 32
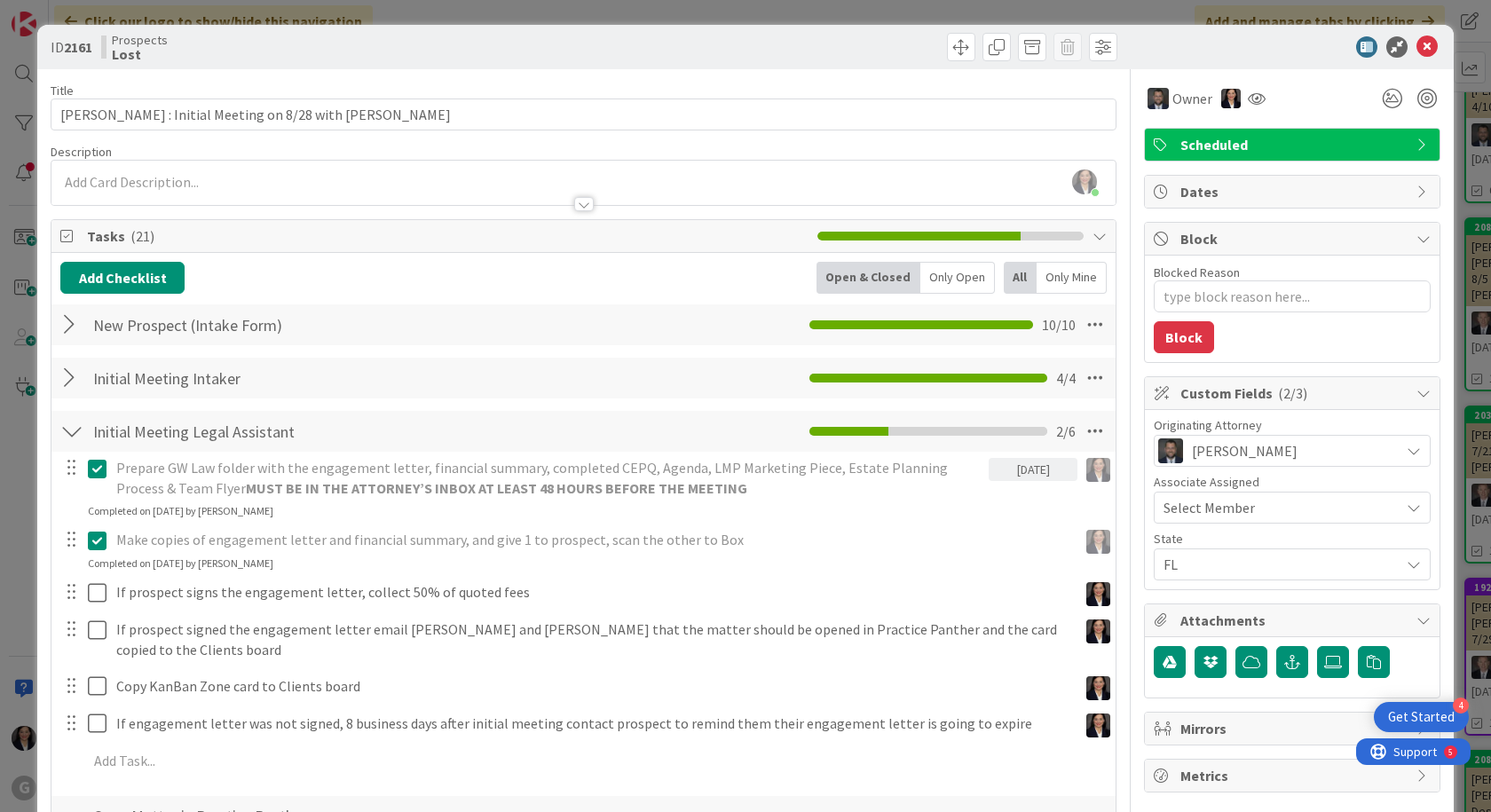
type textarea "x"
click at [1421, 47] on icon at bounding box center [1426, 47] width 21 height 21
